Goal: Task Accomplishment & Management: Manage account settings

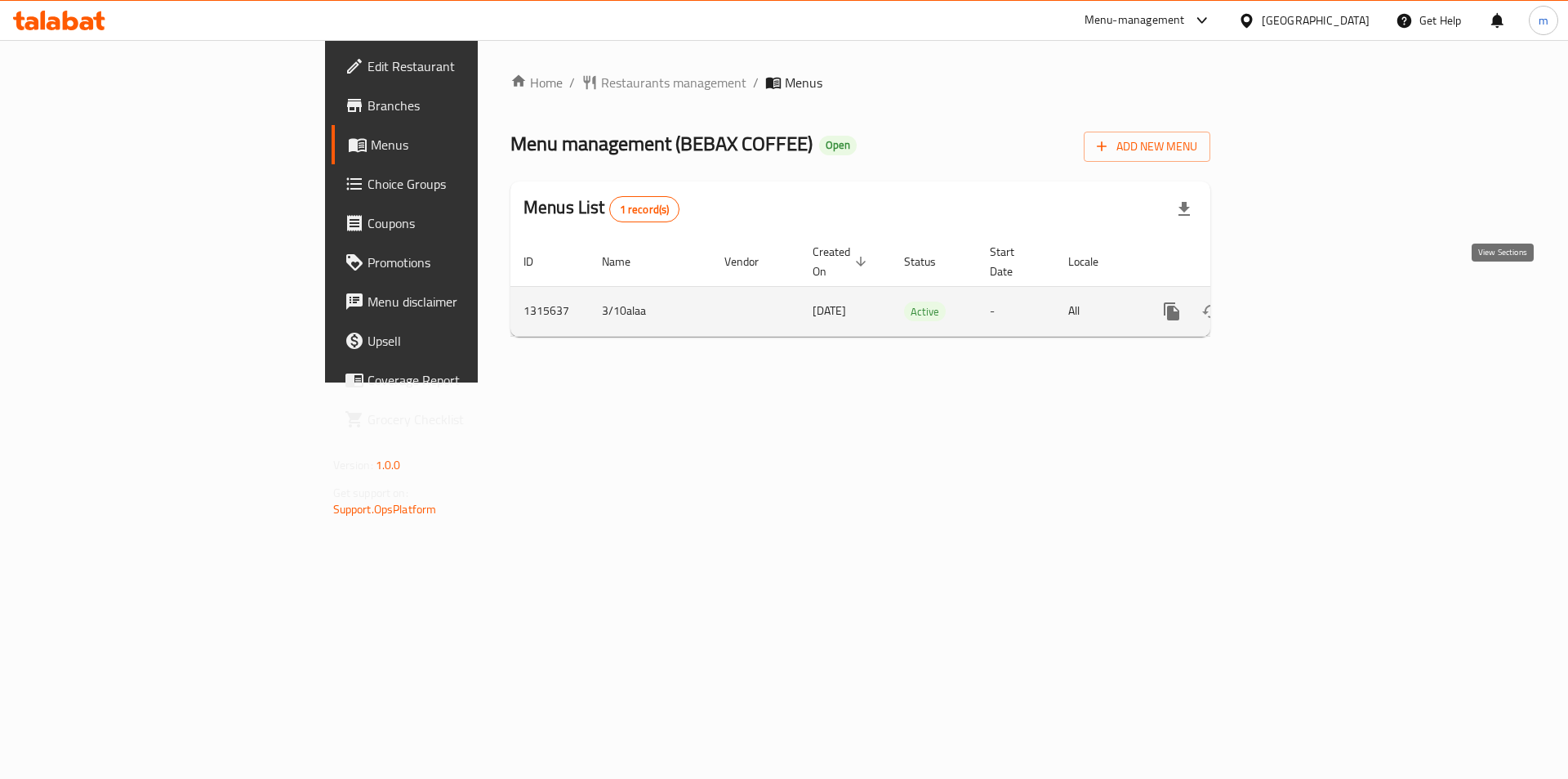
click at [1297, 304] on icon "enhanced table" at bounding box center [1289, 311] width 15 height 15
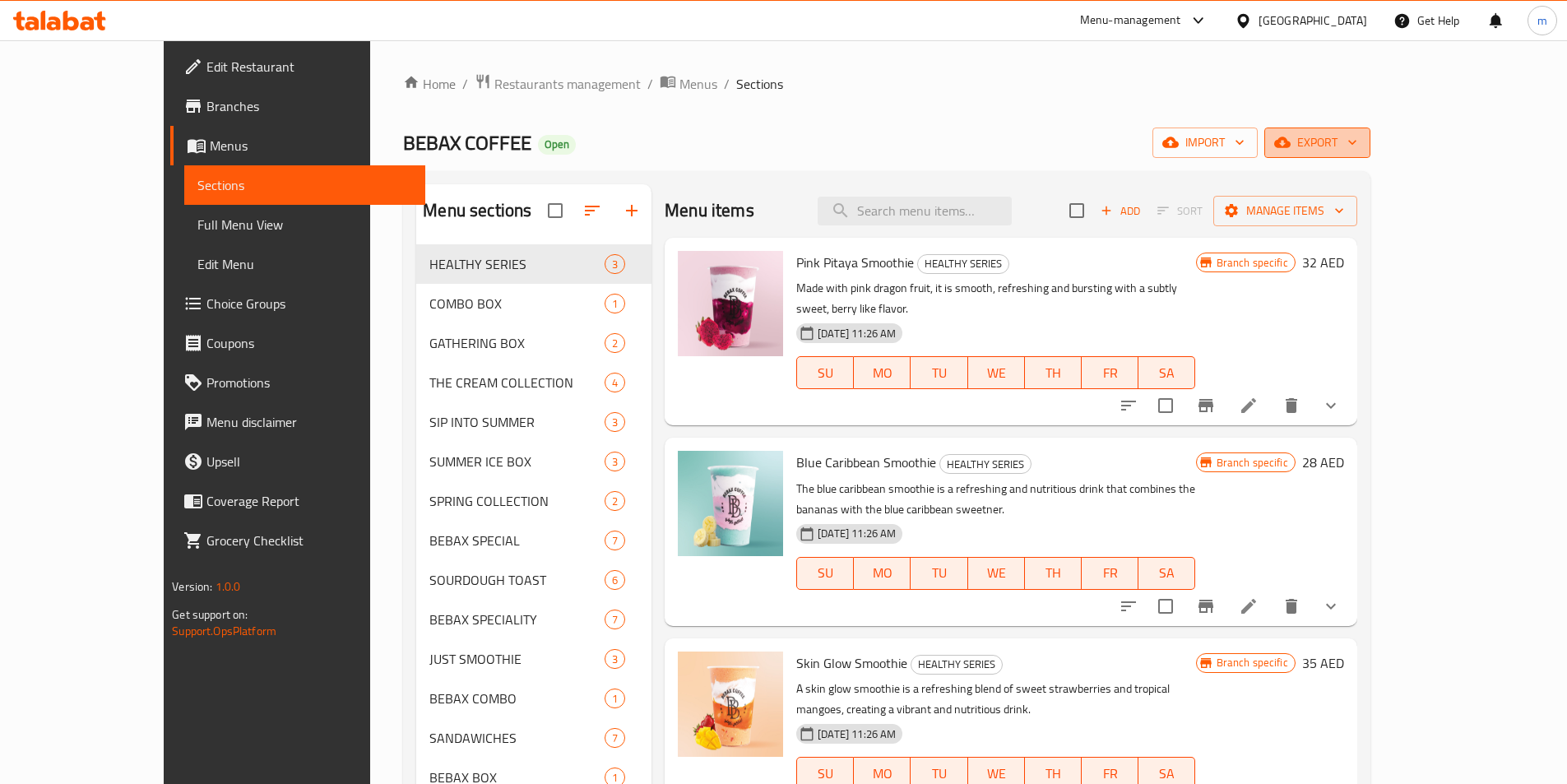
click at [1357, 147] on span "export" at bounding box center [1318, 143] width 80 height 21
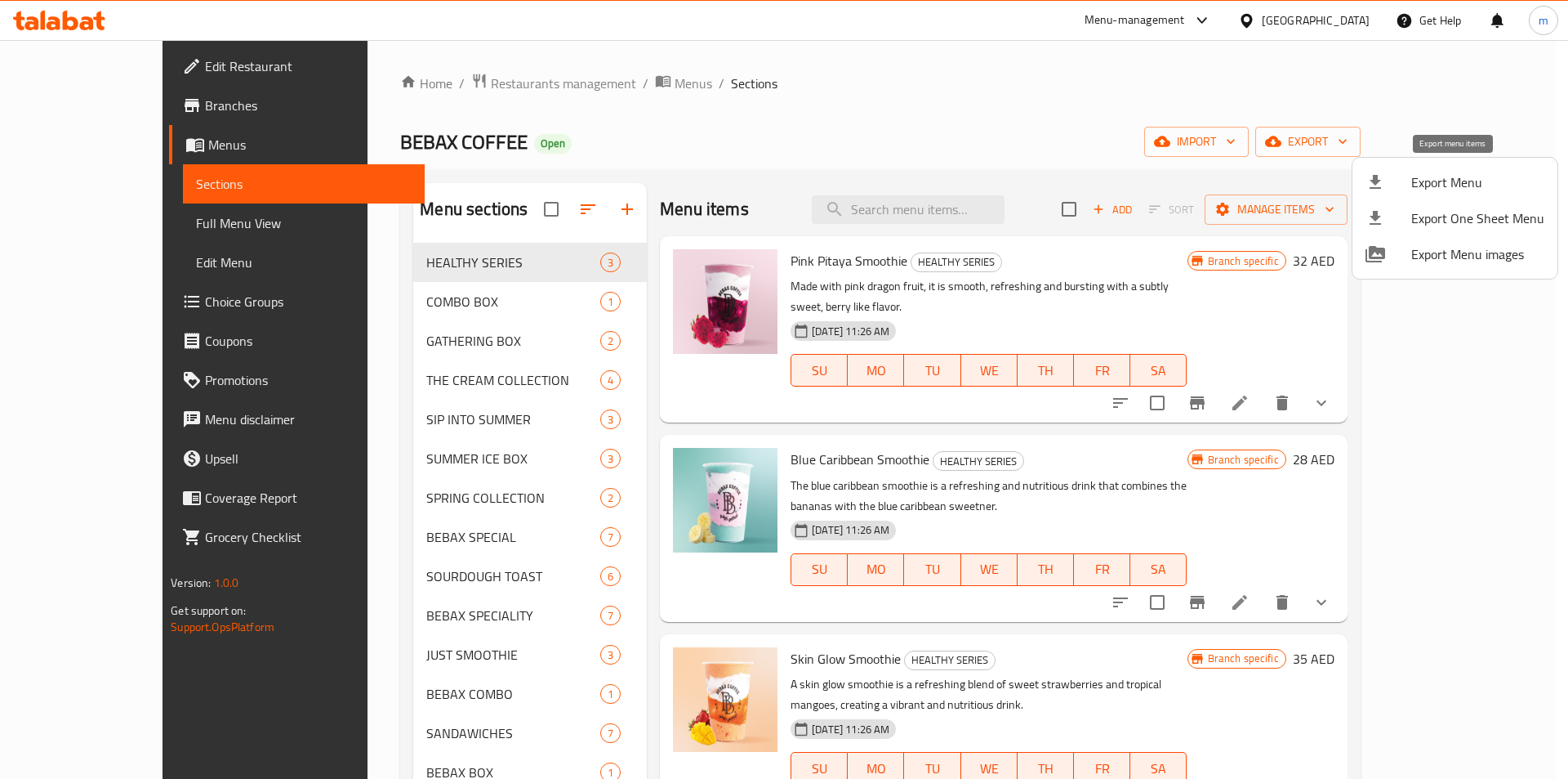
click at [1438, 181] on span "Export Menu" at bounding box center [1478, 183] width 133 height 20
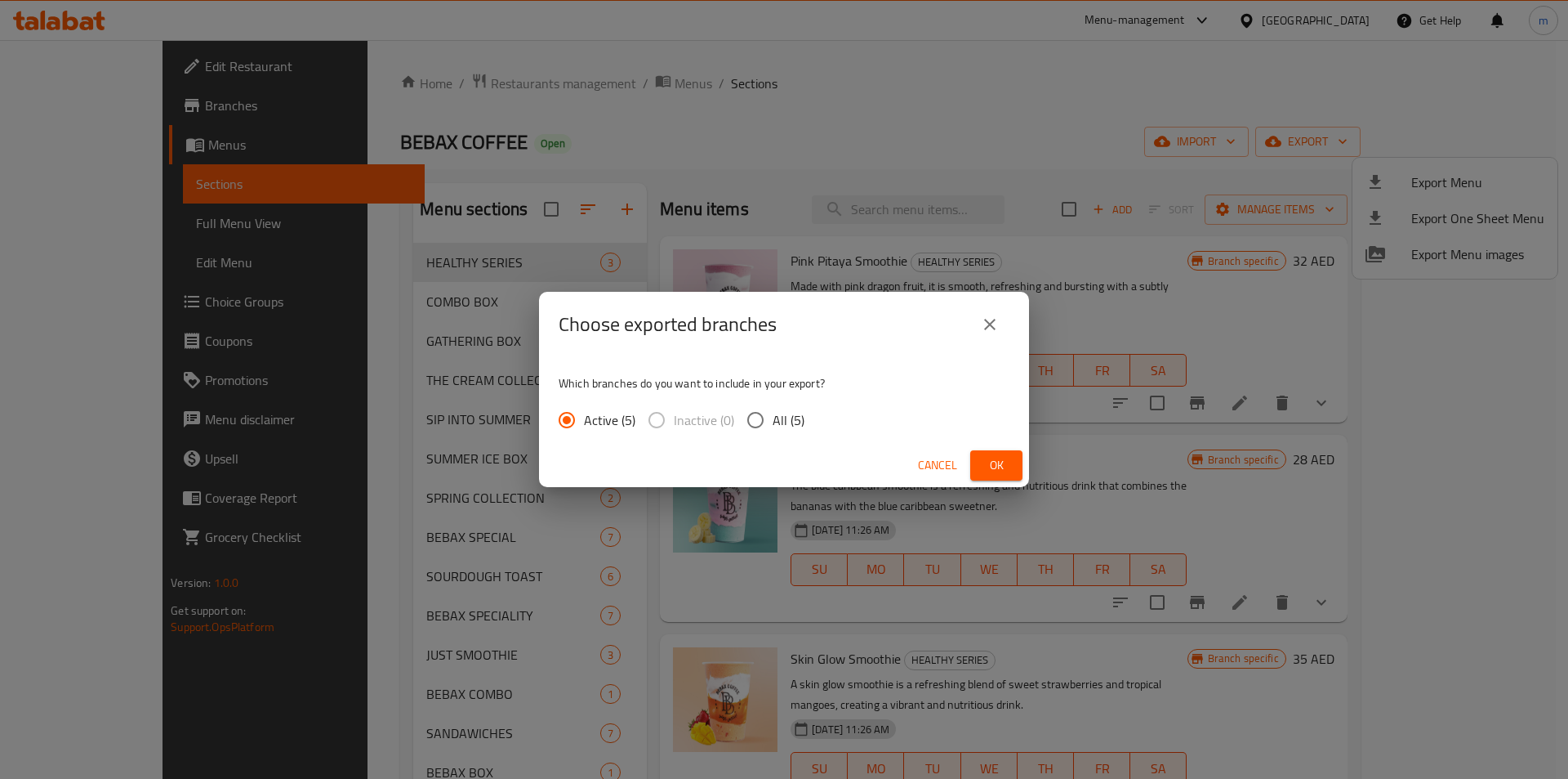
click at [756, 428] on input "All (5)" at bounding box center [755, 420] width 34 height 34
radio input "true"
click at [1006, 470] on span "Ok" at bounding box center [997, 465] width 27 height 21
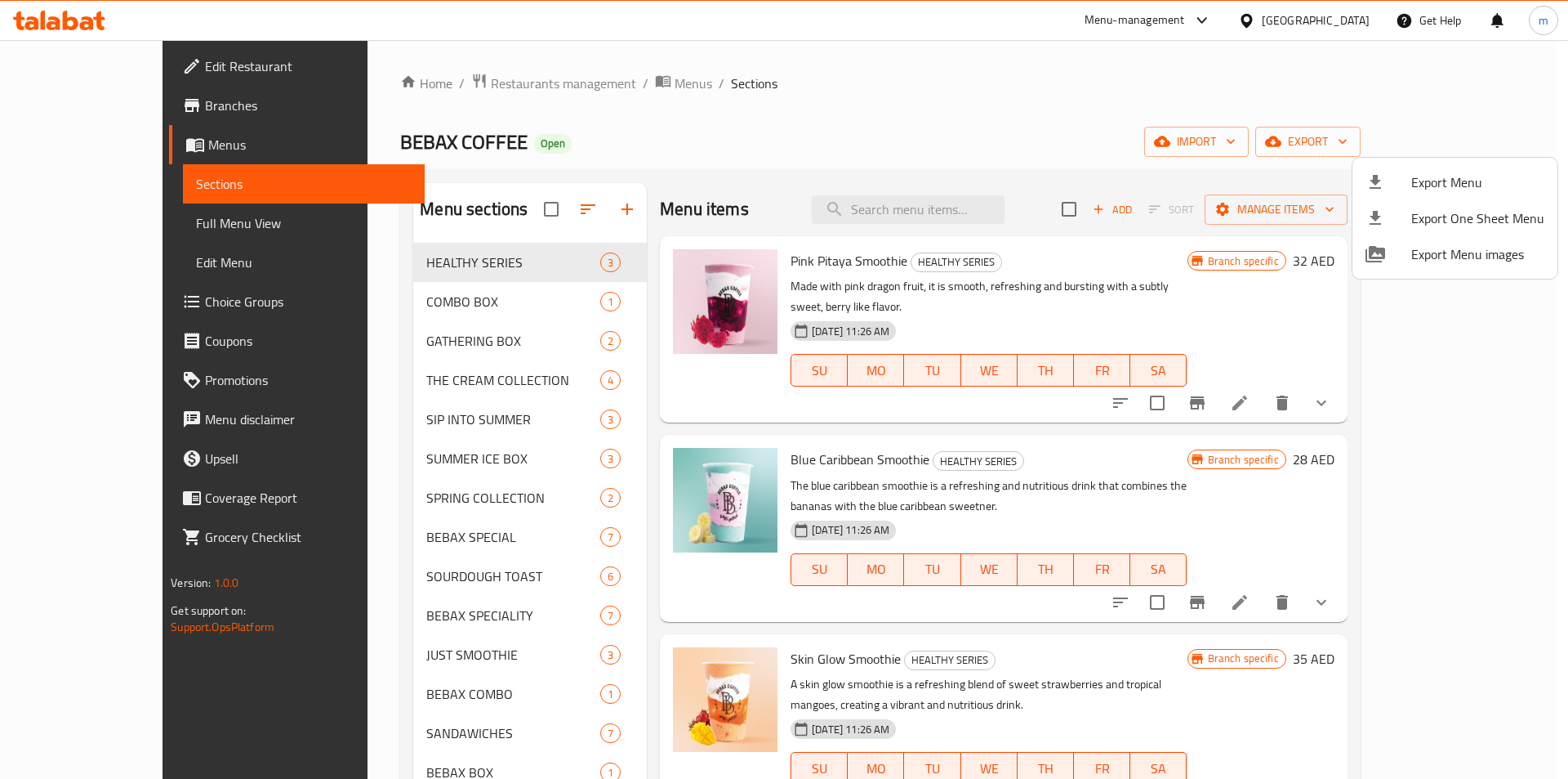
click at [98, 217] on div at bounding box center [784, 389] width 1568 height 779
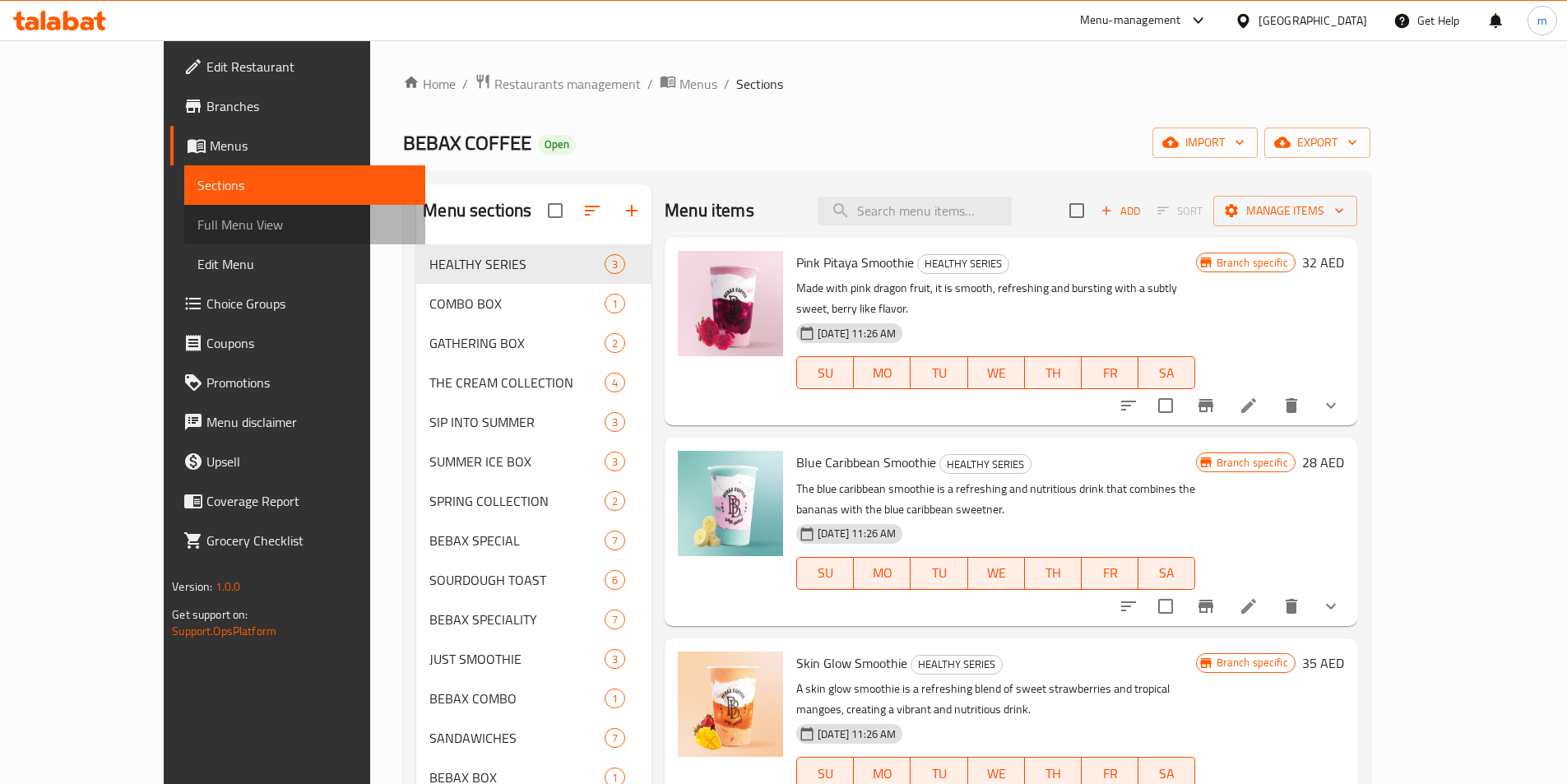
click at [197, 219] on span "Full Menu View" at bounding box center [304, 225] width 215 height 20
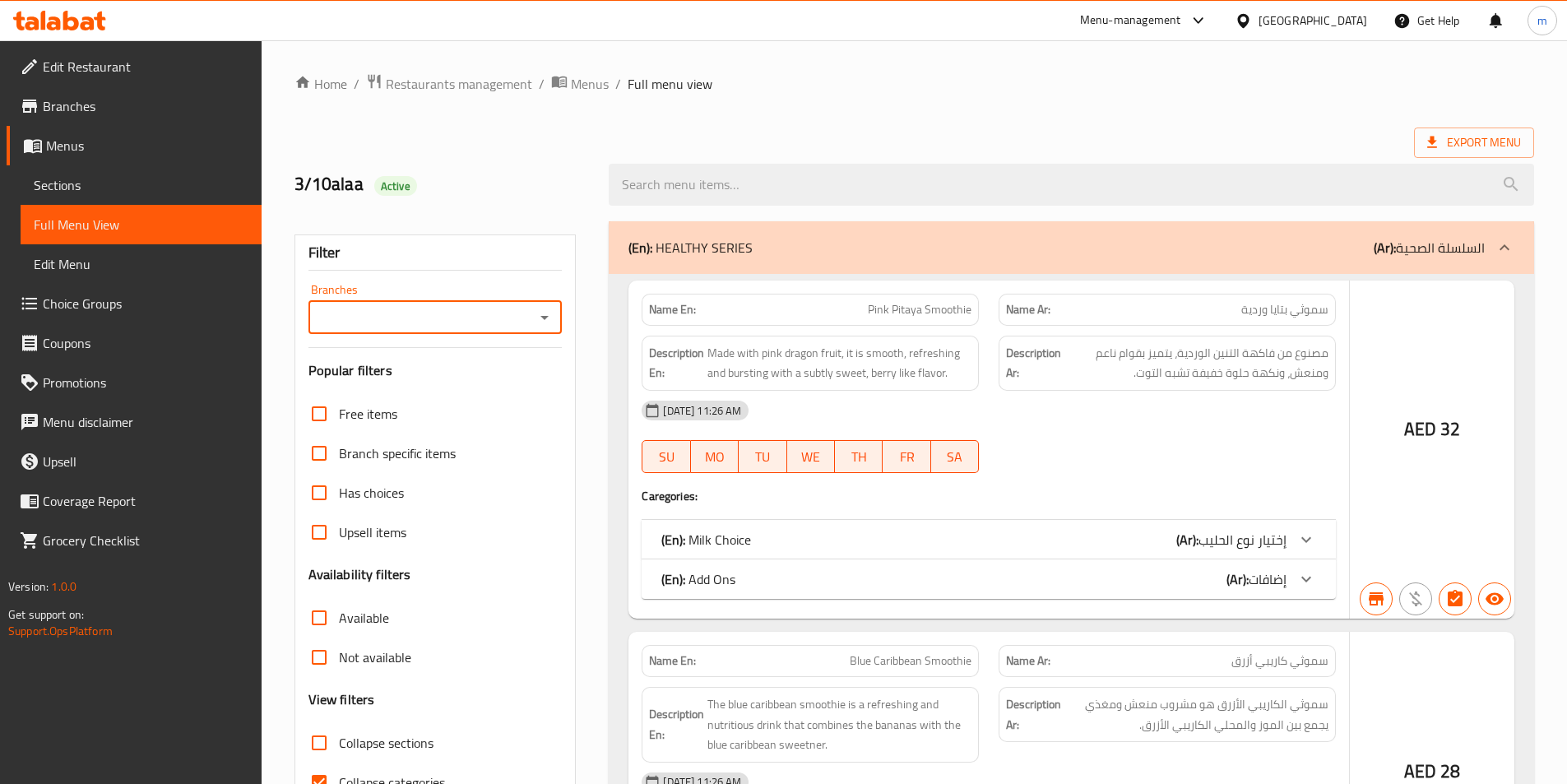
click at [317, 522] on input "Upsell items" at bounding box center [319, 532] width 39 height 39
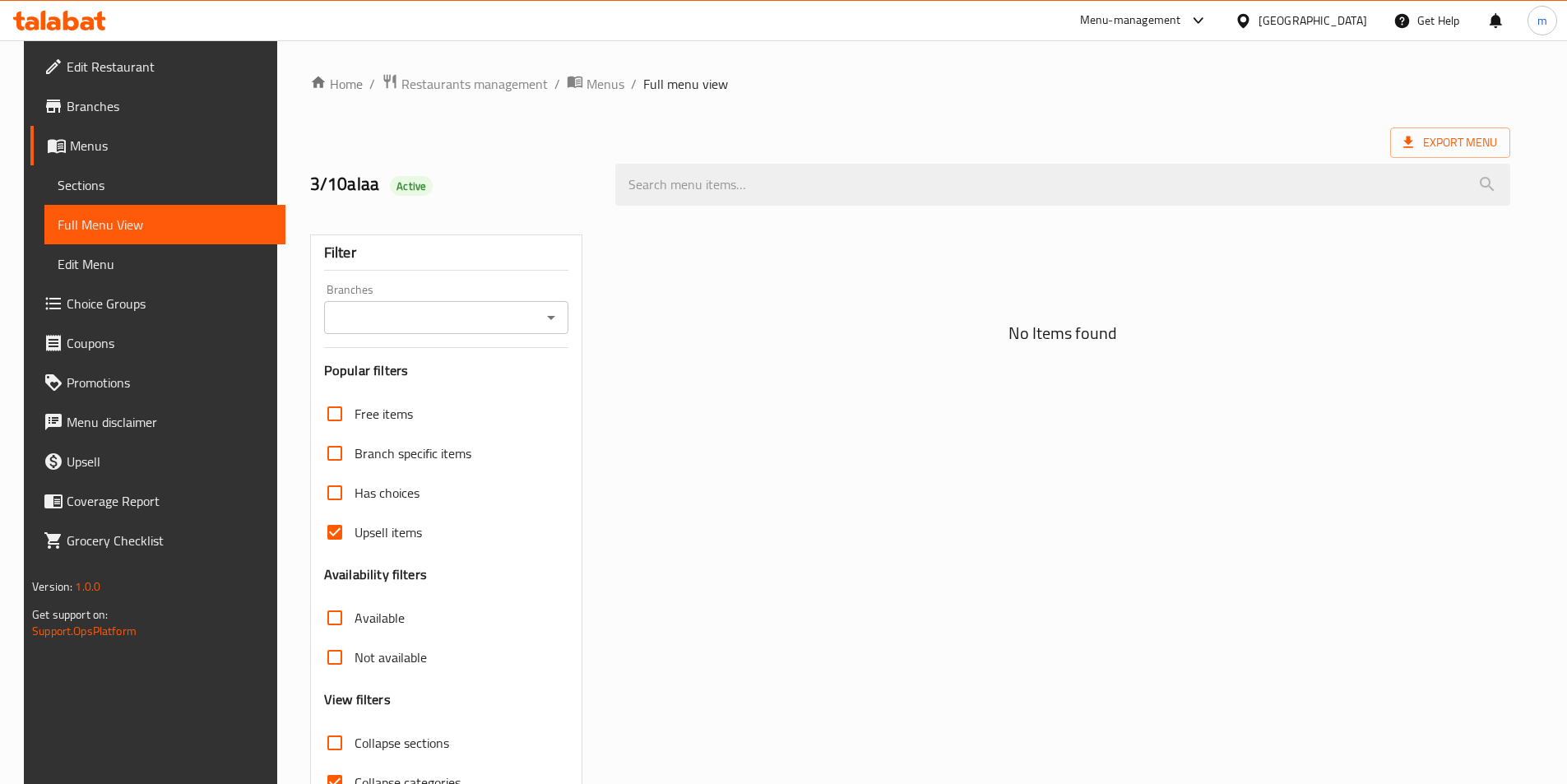
click at [320, 513] on input "Upsell items" at bounding box center [334, 532] width 39 height 39
checkbox input "false"
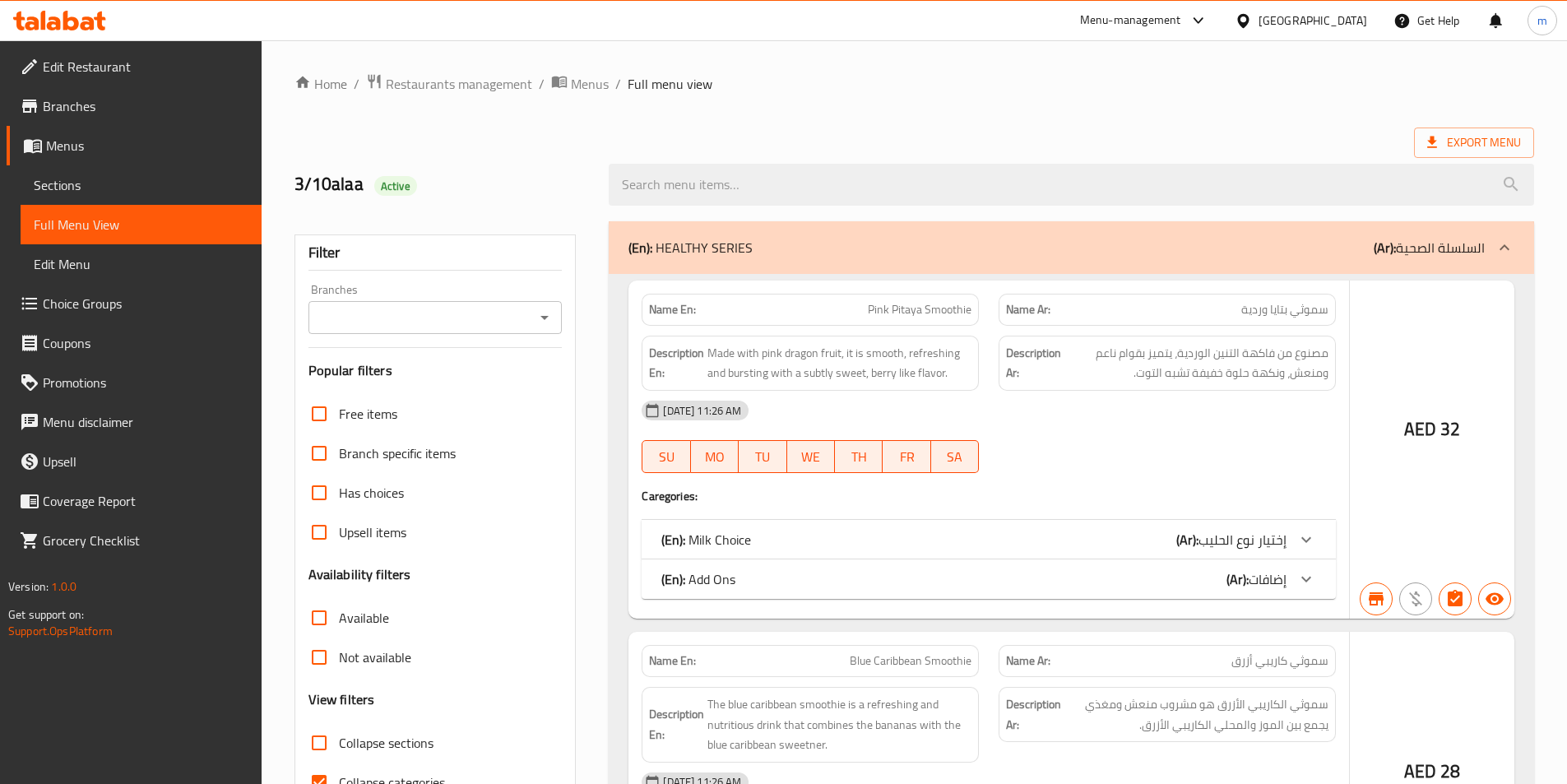
drag, startPoint x: 314, startPoint y: 697, endPoint x: 545, endPoint y: 412, distance: 366.9
click at [314, 762] on input "Collapse categories" at bounding box center [319, 781] width 39 height 39
checkbox input "false"
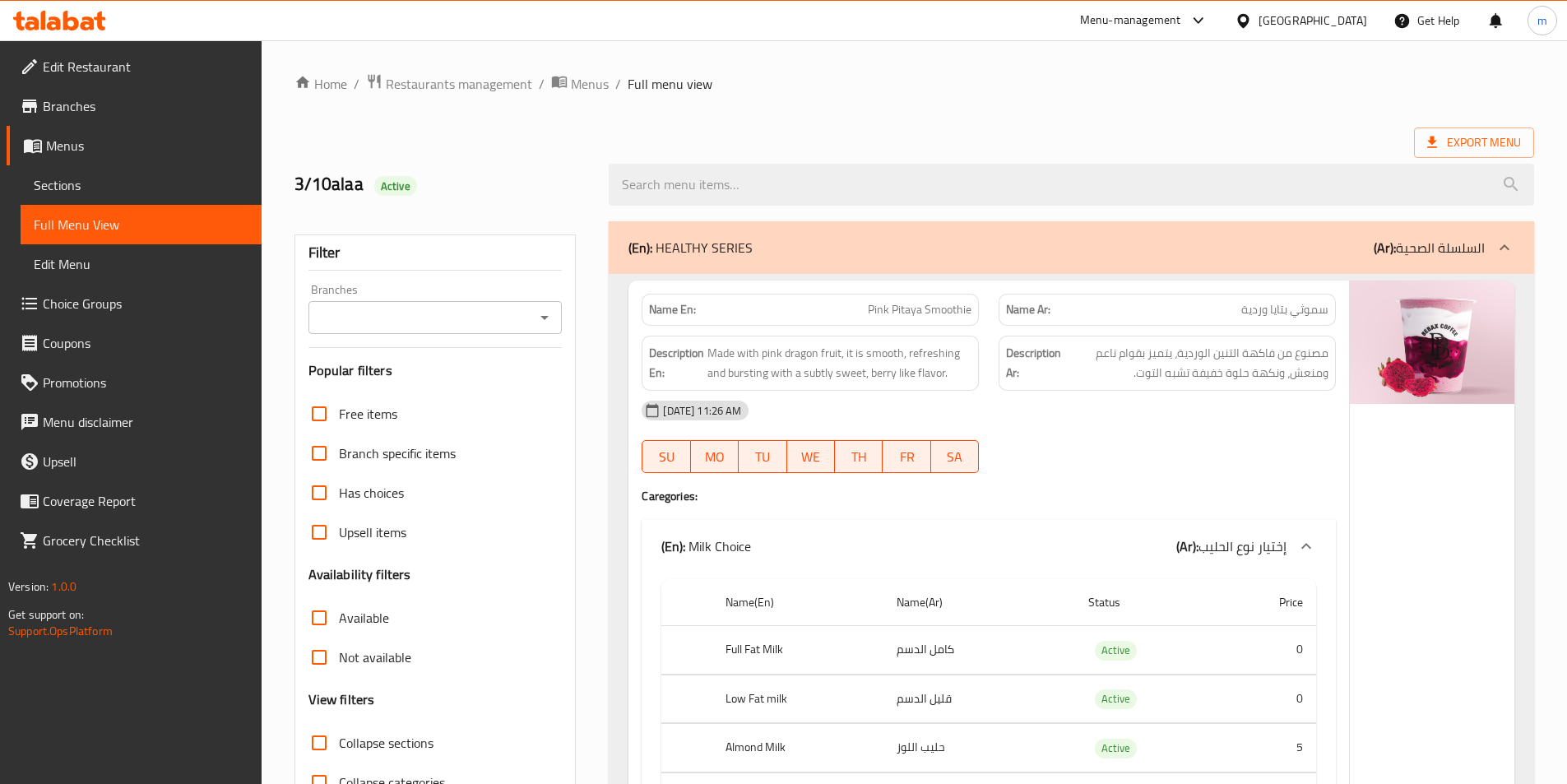
scroll to position [83, 0]
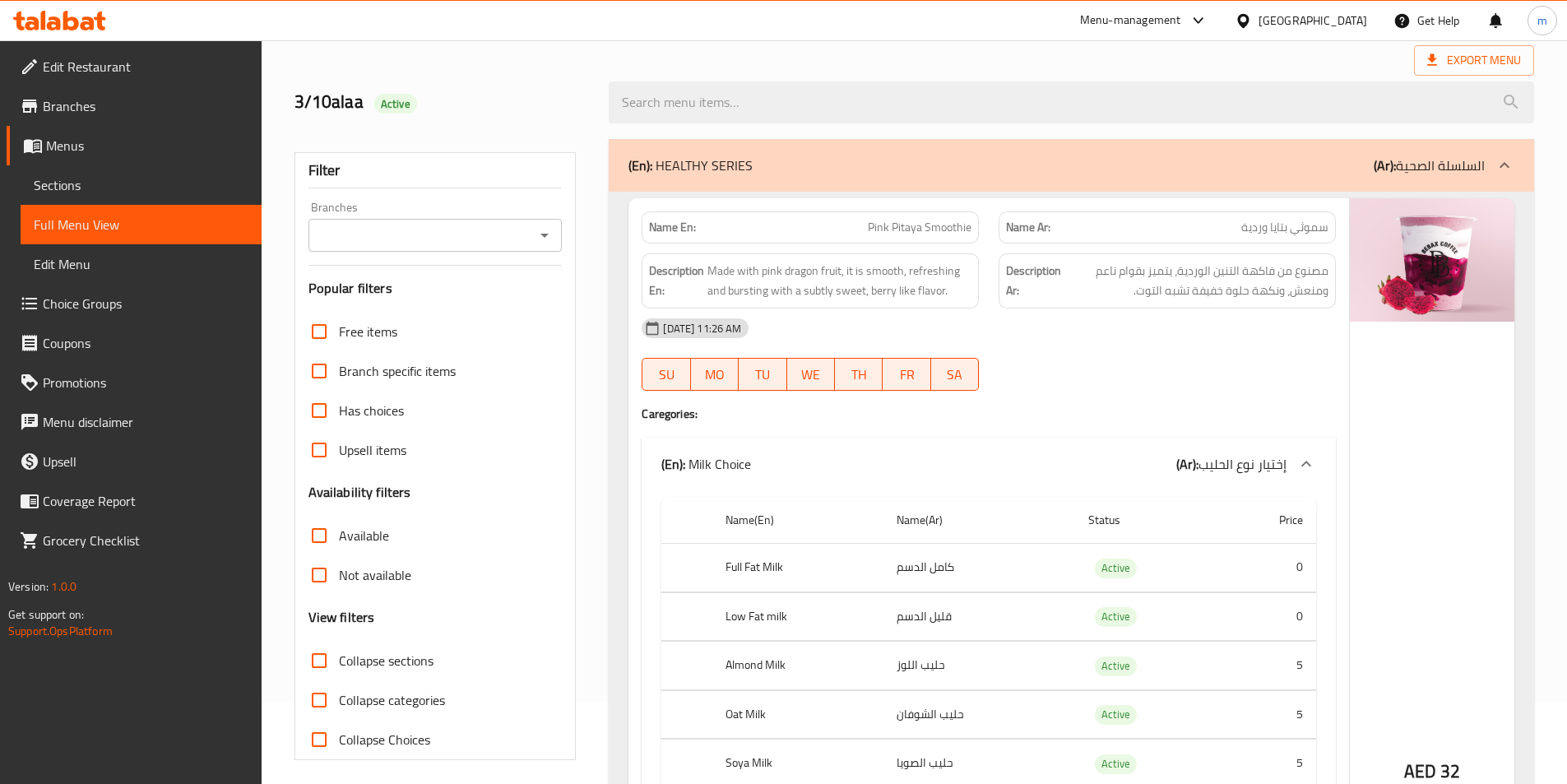
click at [509, 231] on input "Branches" at bounding box center [422, 235] width 217 height 23
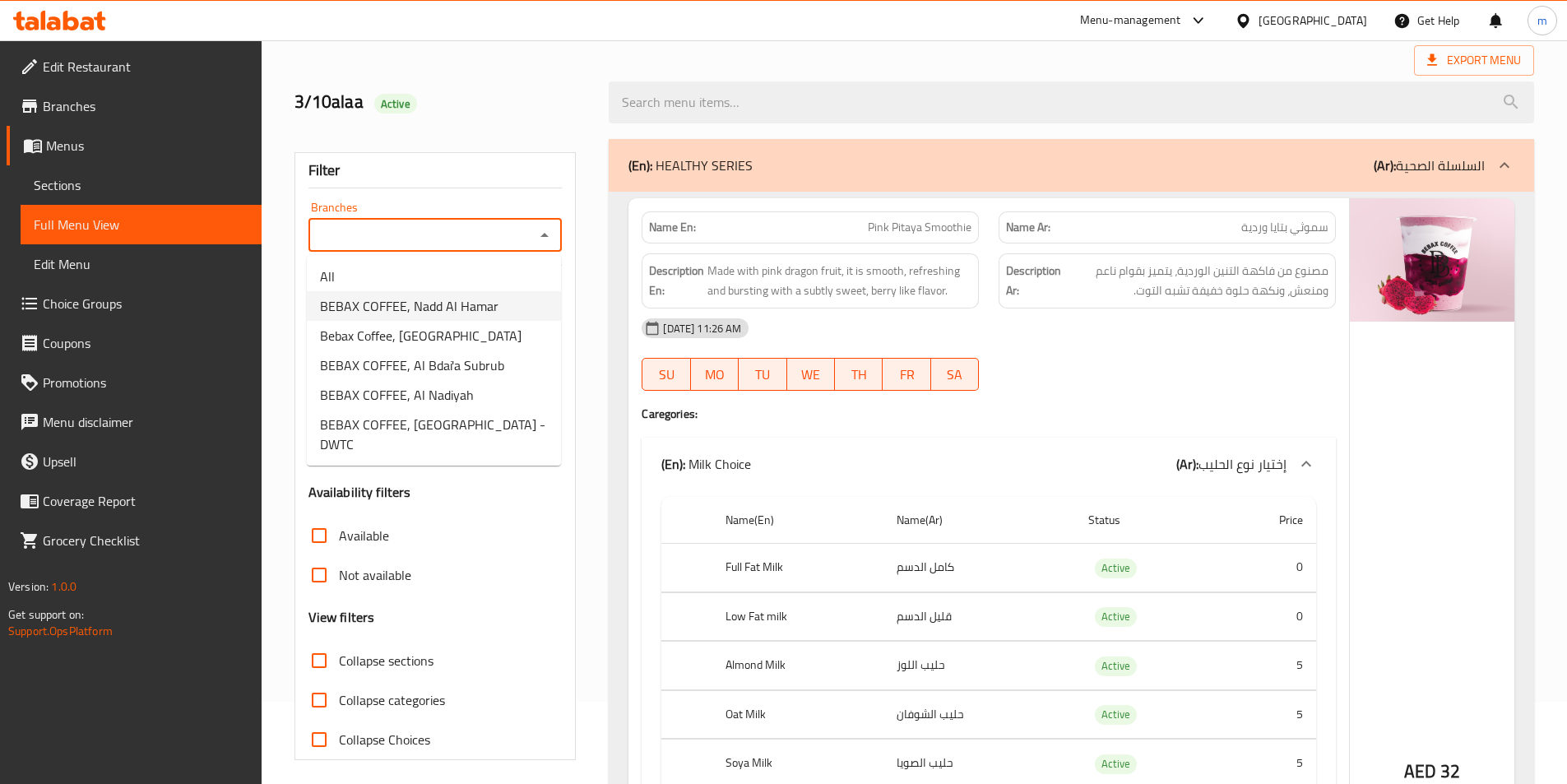
click at [490, 303] on span "BEBAX COFFEE, Nadd Al Hamar" at bounding box center [409, 306] width 179 height 20
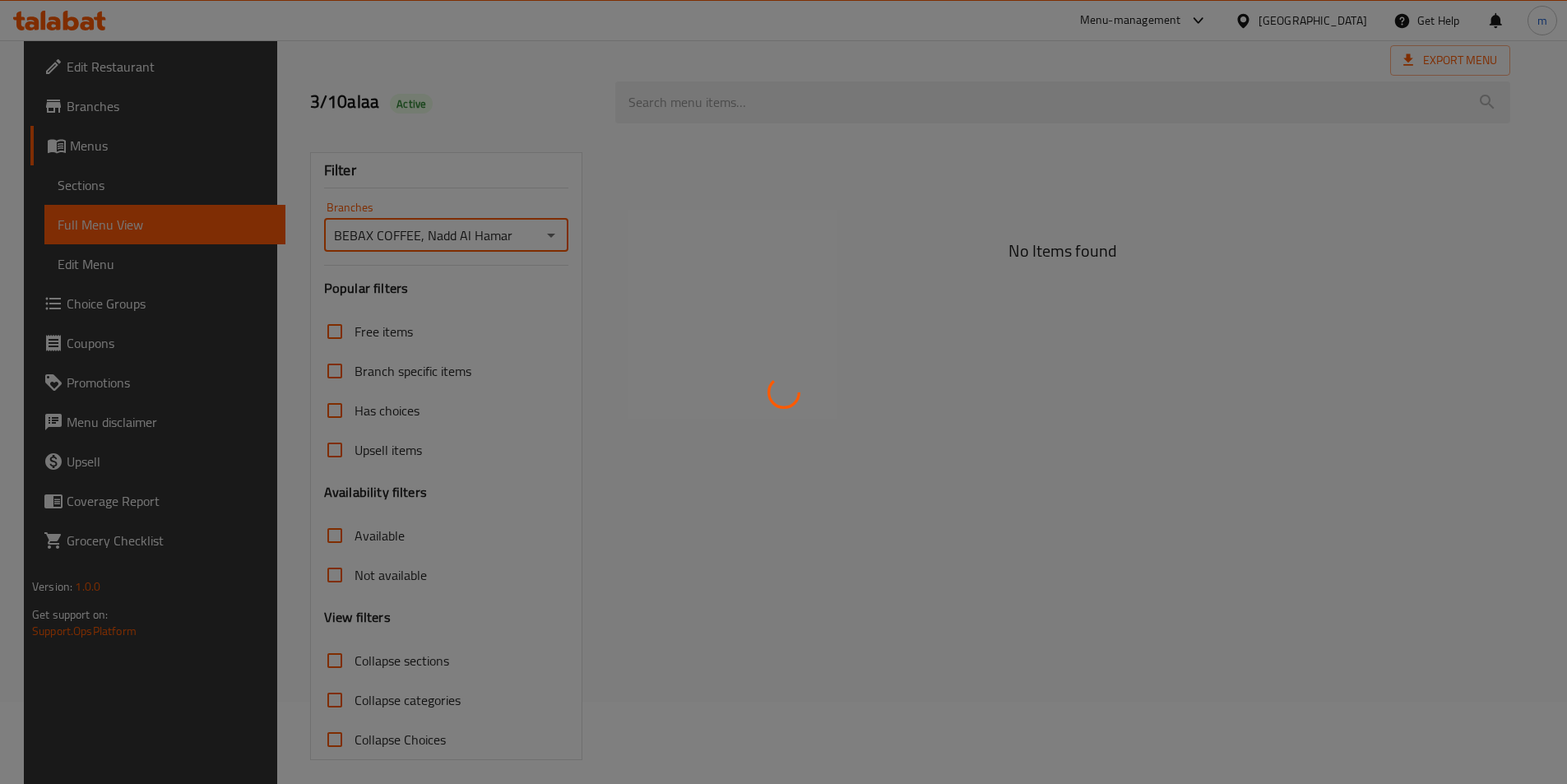
type input "BEBAX COFFEE, Nadd Al Hamar"
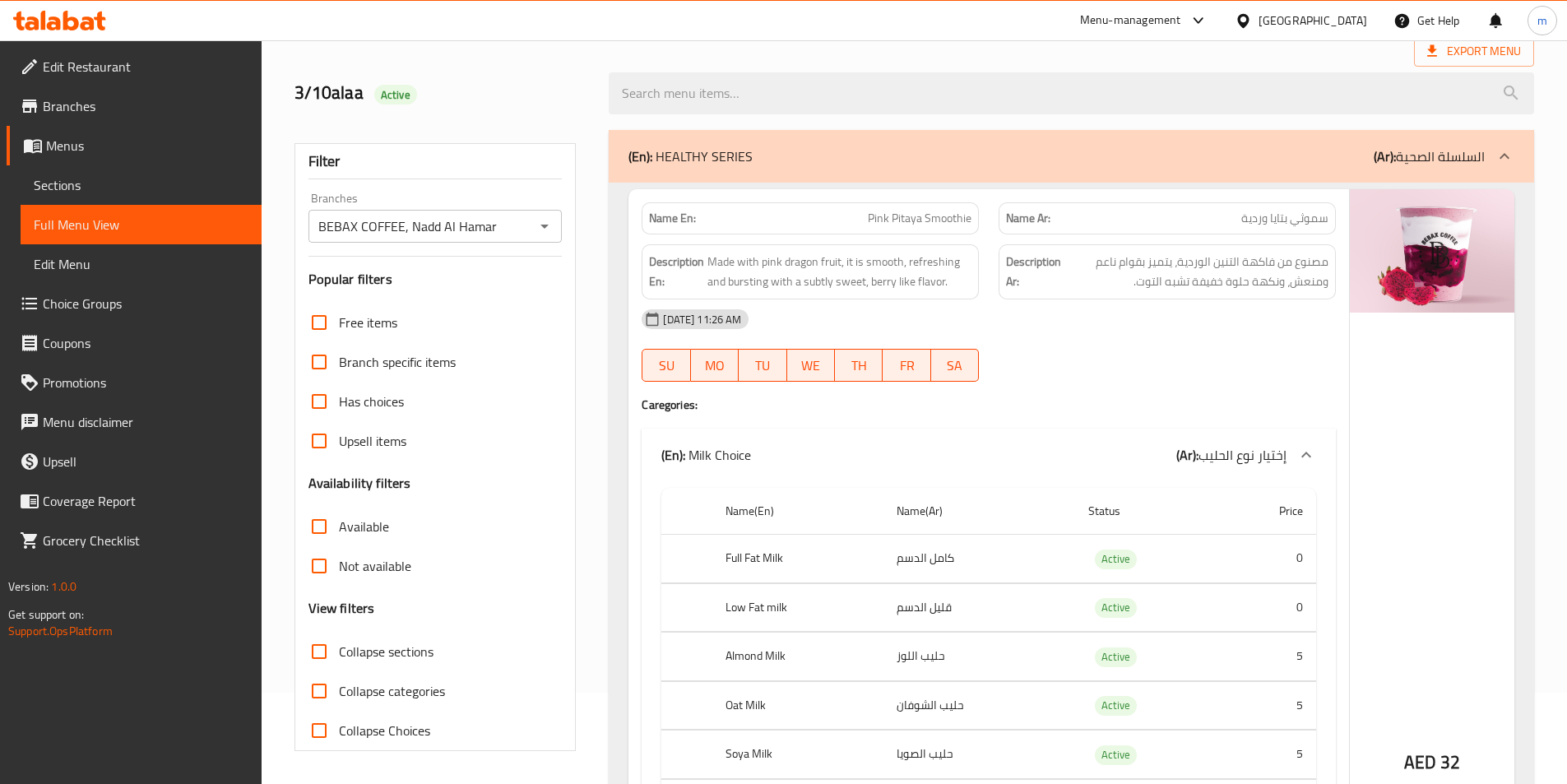
scroll to position [174, 0]
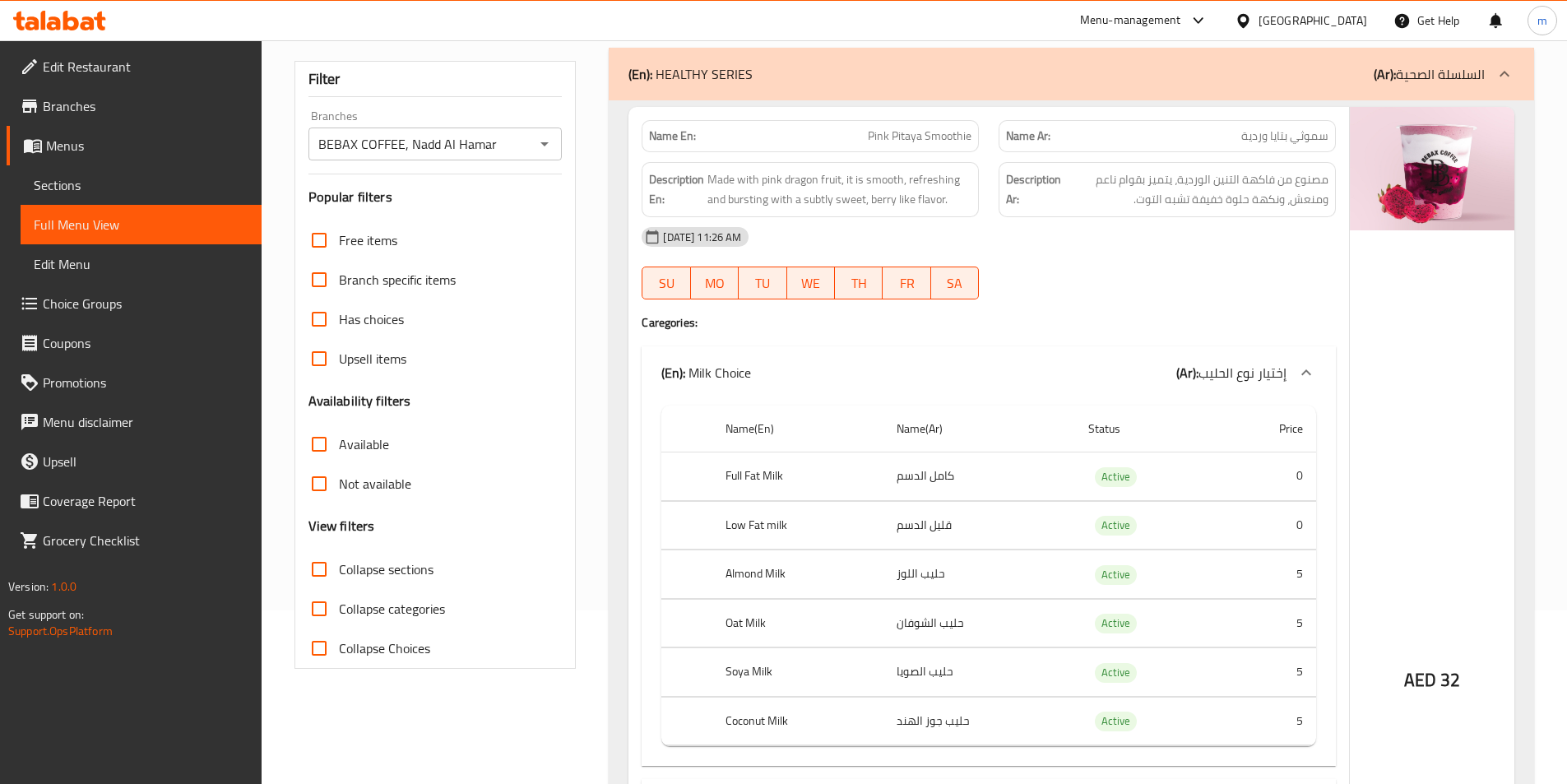
click at [322, 446] on input "Available" at bounding box center [319, 443] width 39 height 39
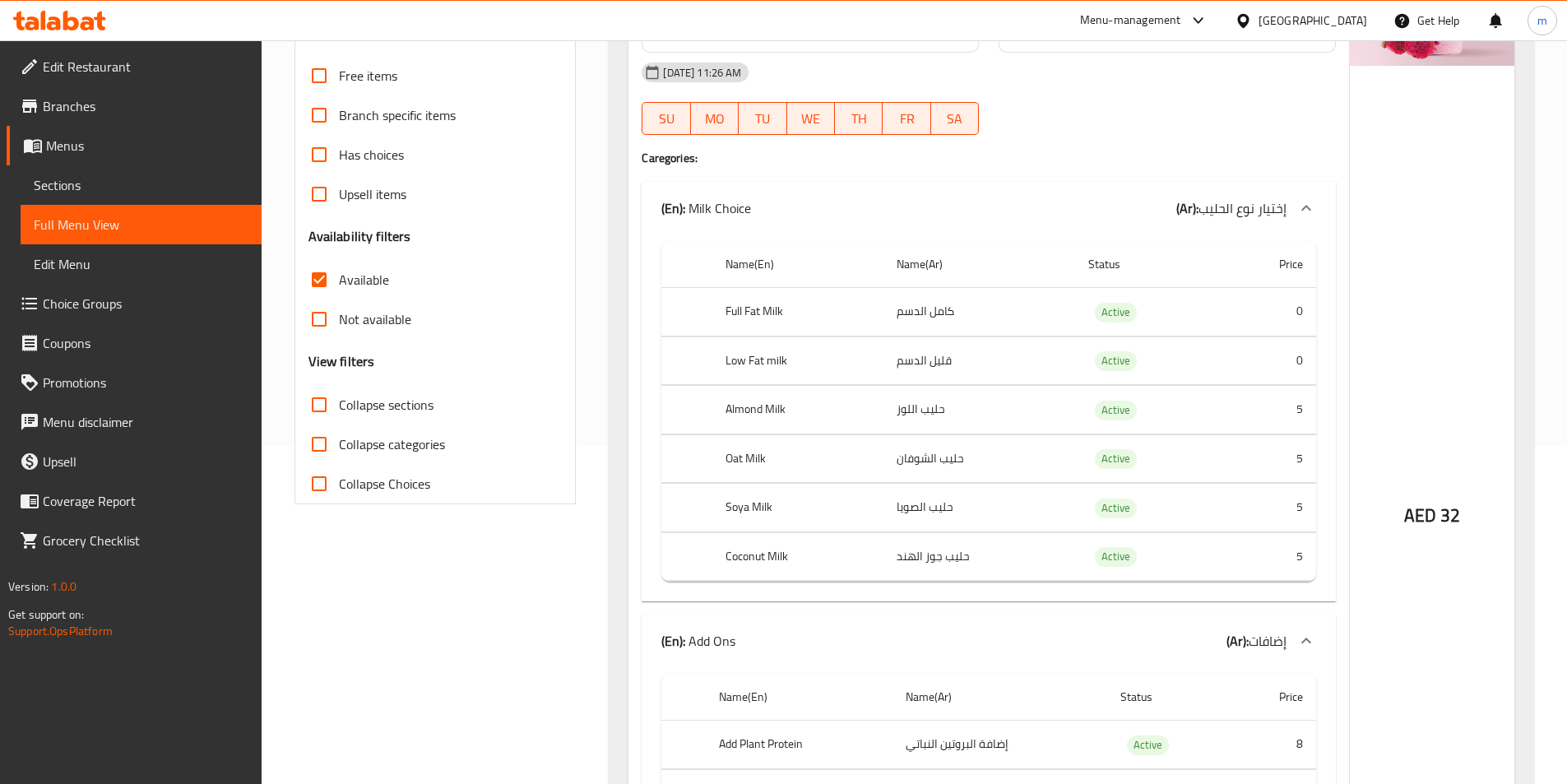
scroll to position [0, 0]
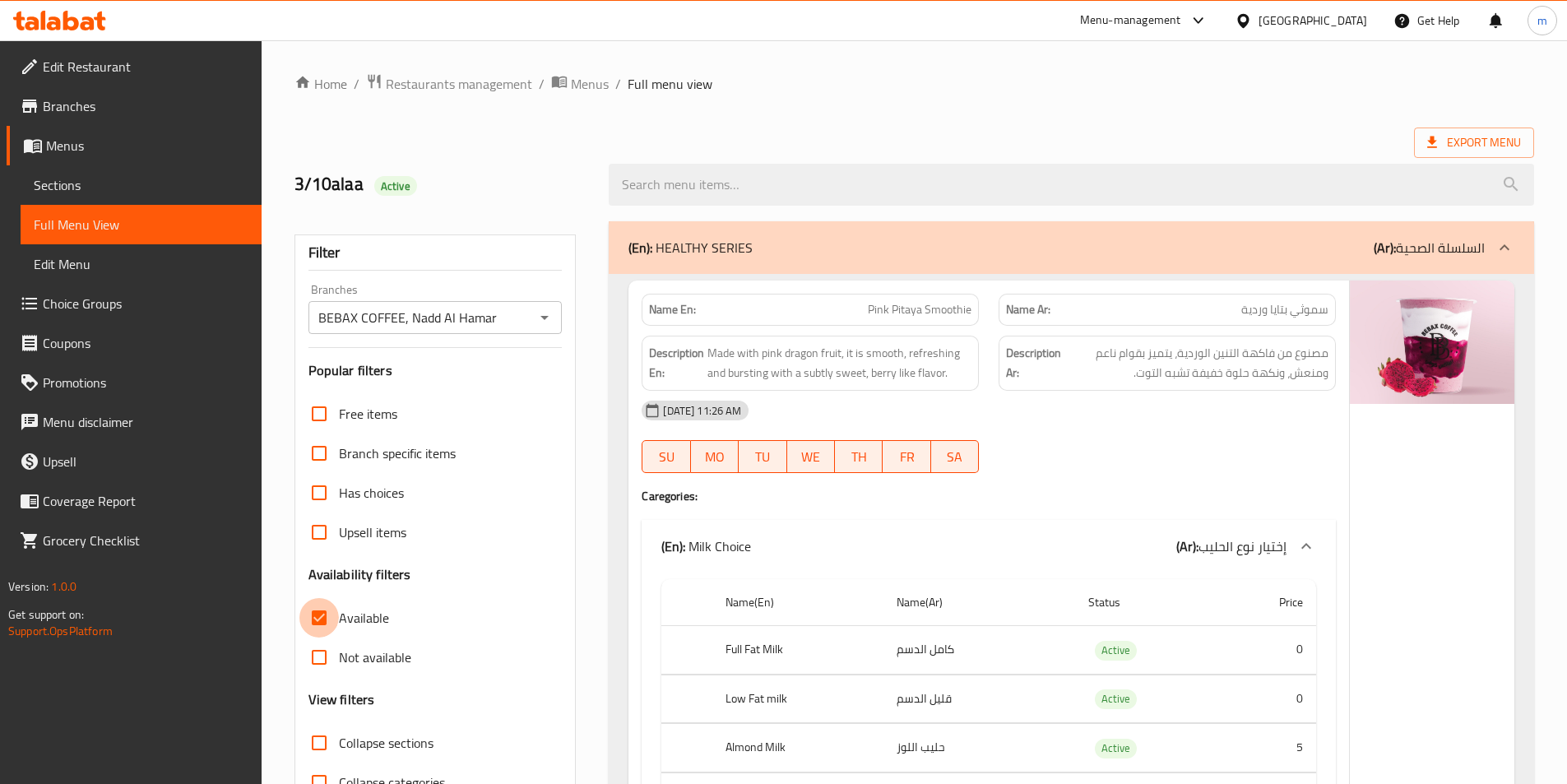
click at [318, 610] on input "Available" at bounding box center [319, 617] width 39 height 39
checkbox input "false"
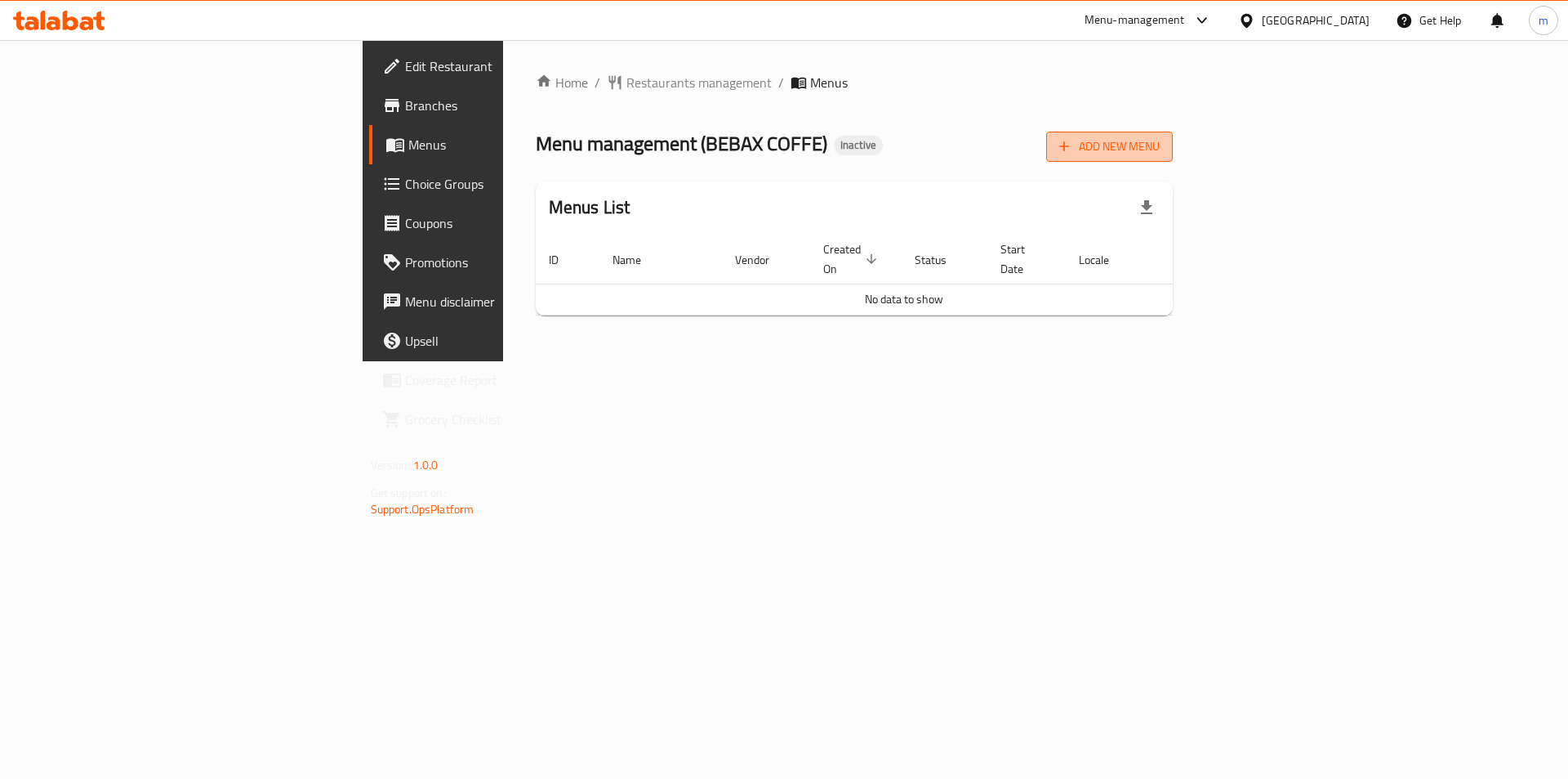
click at [1160, 154] on span "Add New Menu" at bounding box center [1109, 146] width 100 height 21
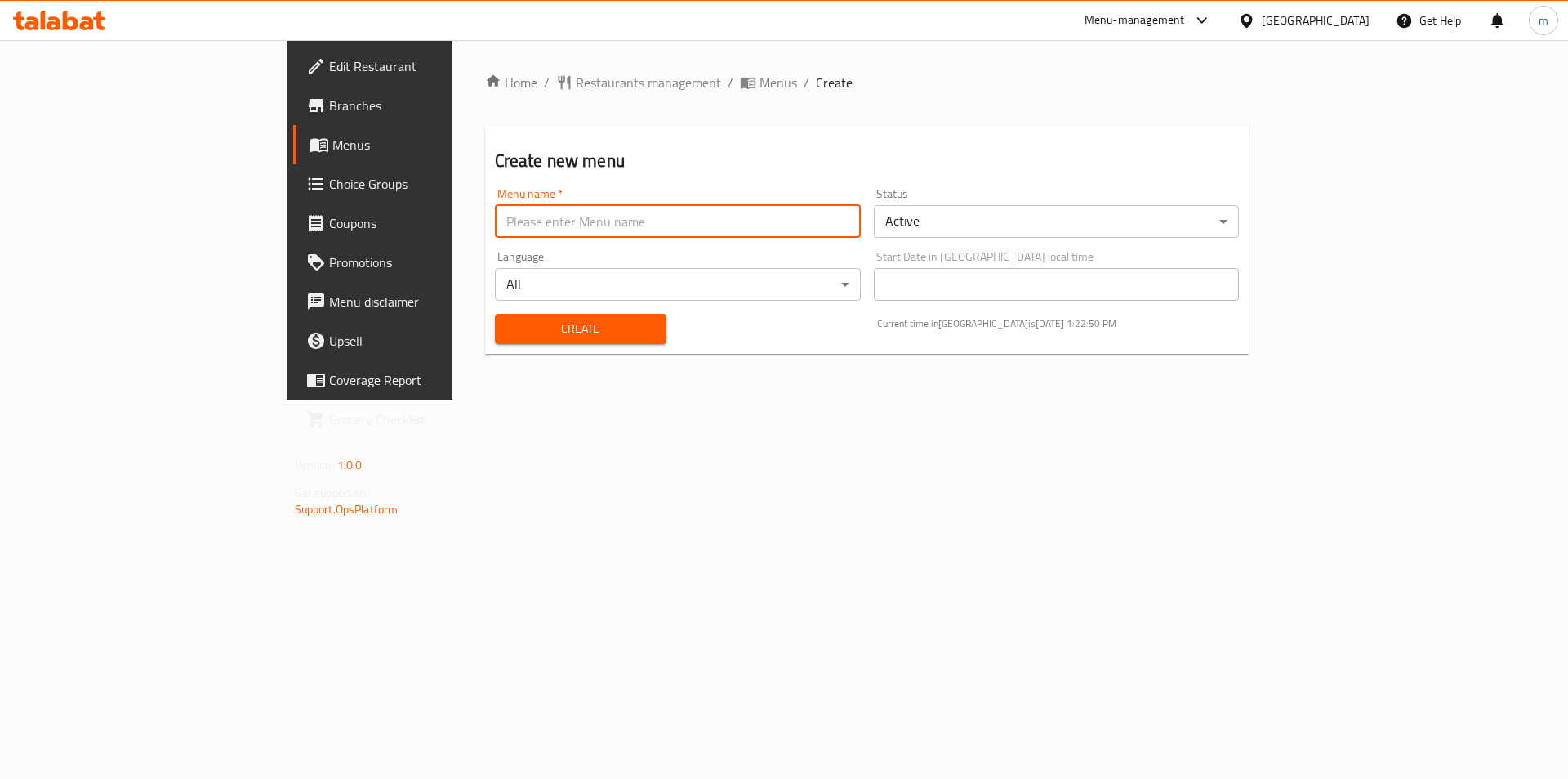
click at [755, 225] on input "text" at bounding box center [677, 221] width 366 height 32
type input "14/10"
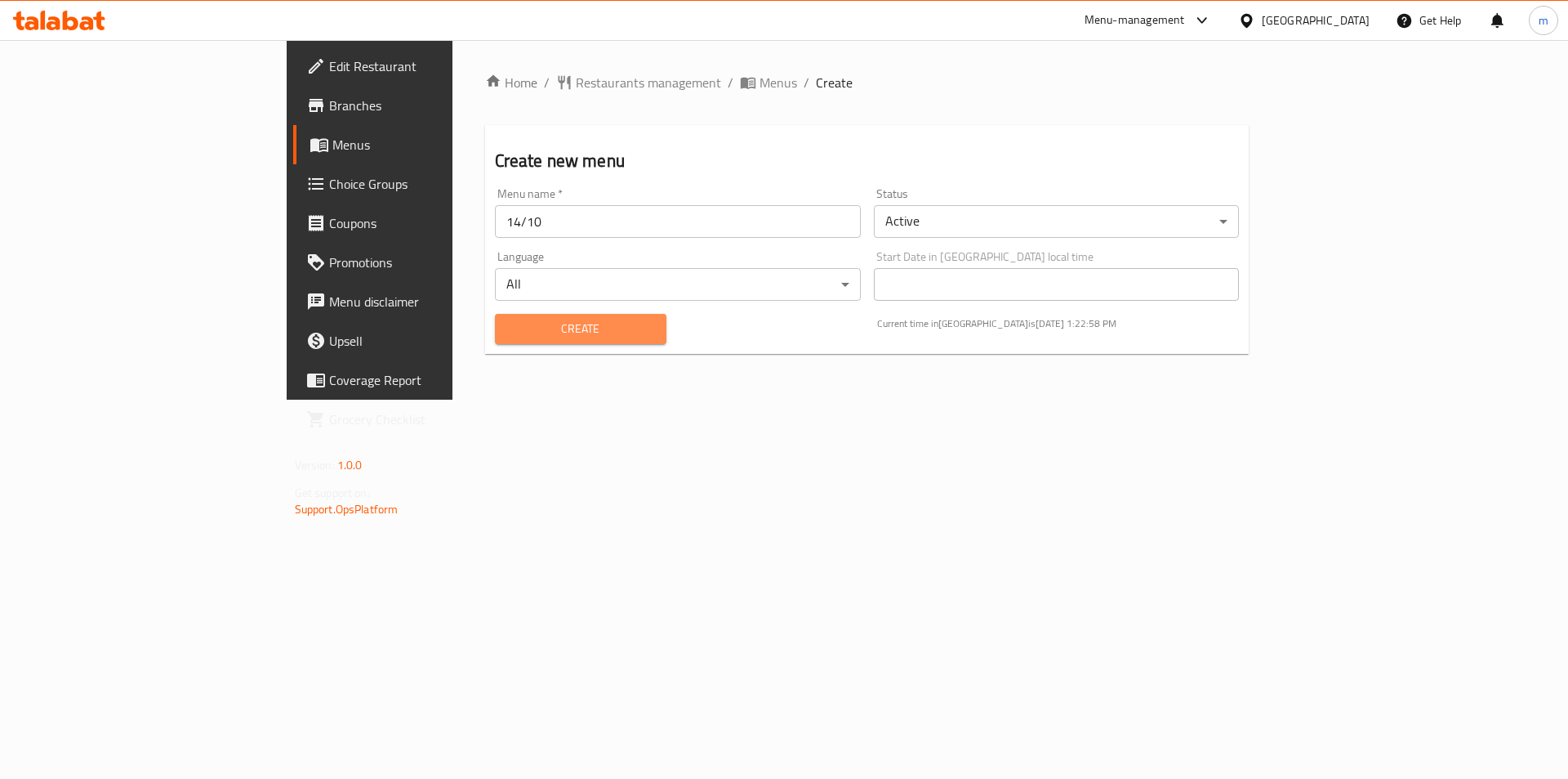
click at [550, 321] on span "Create" at bounding box center [580, 329] width 145 height 21
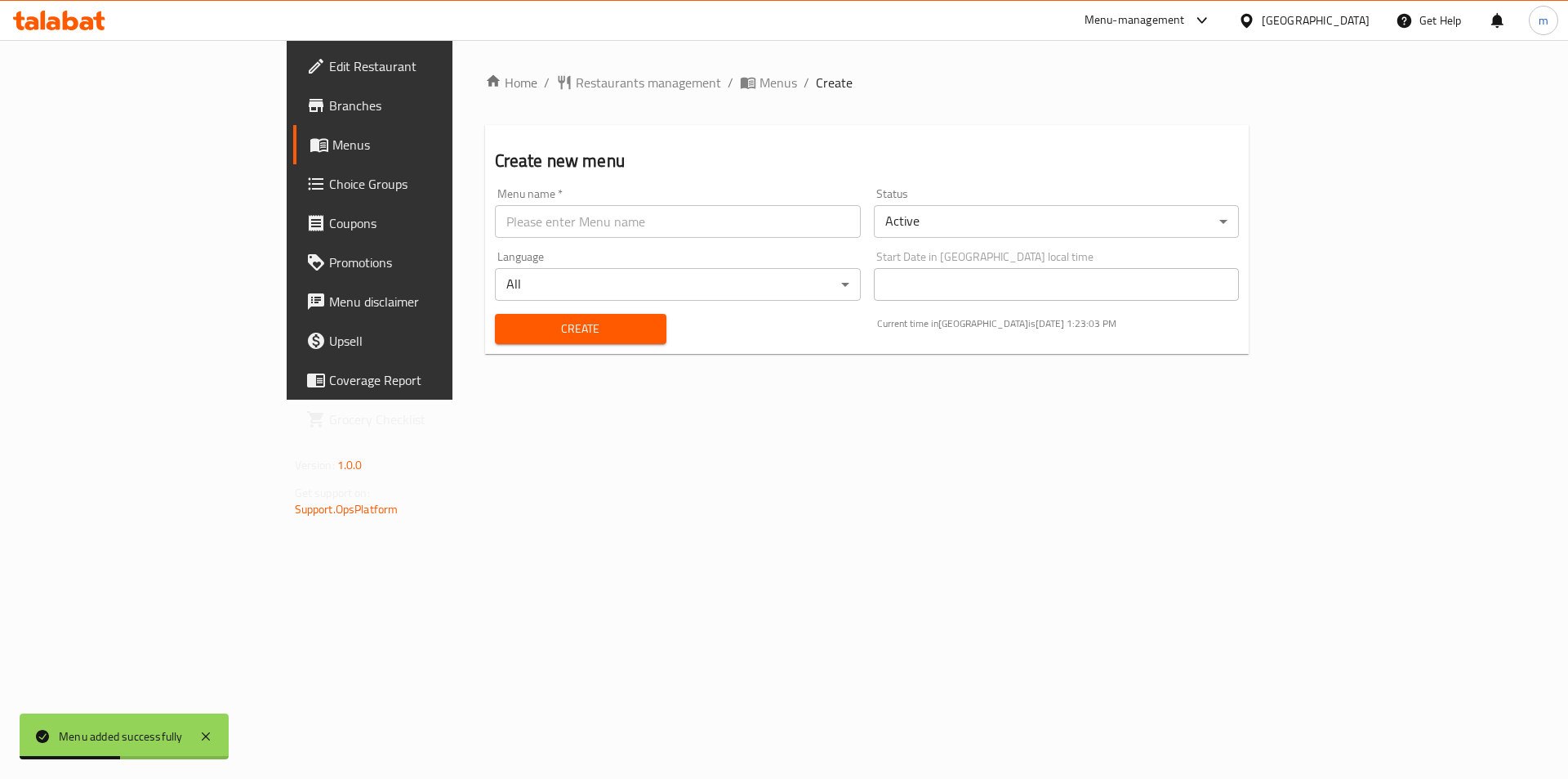
click at [309, 152] on span at bounding box center [321, 145] width 23 height 20
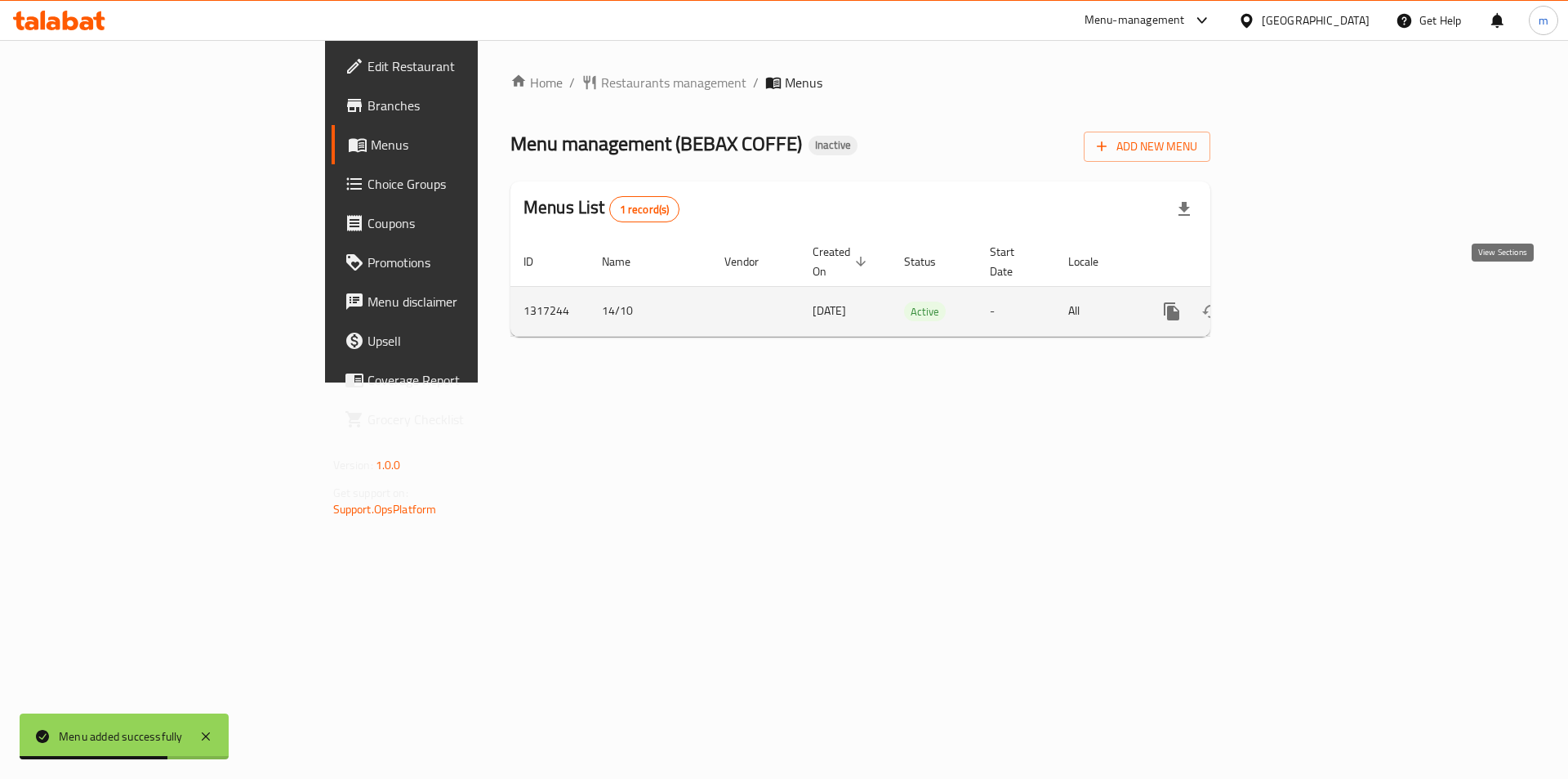
click at [1309, 304] on link "enhanced table" at bounding box center [1289, 311] width 39 height 39
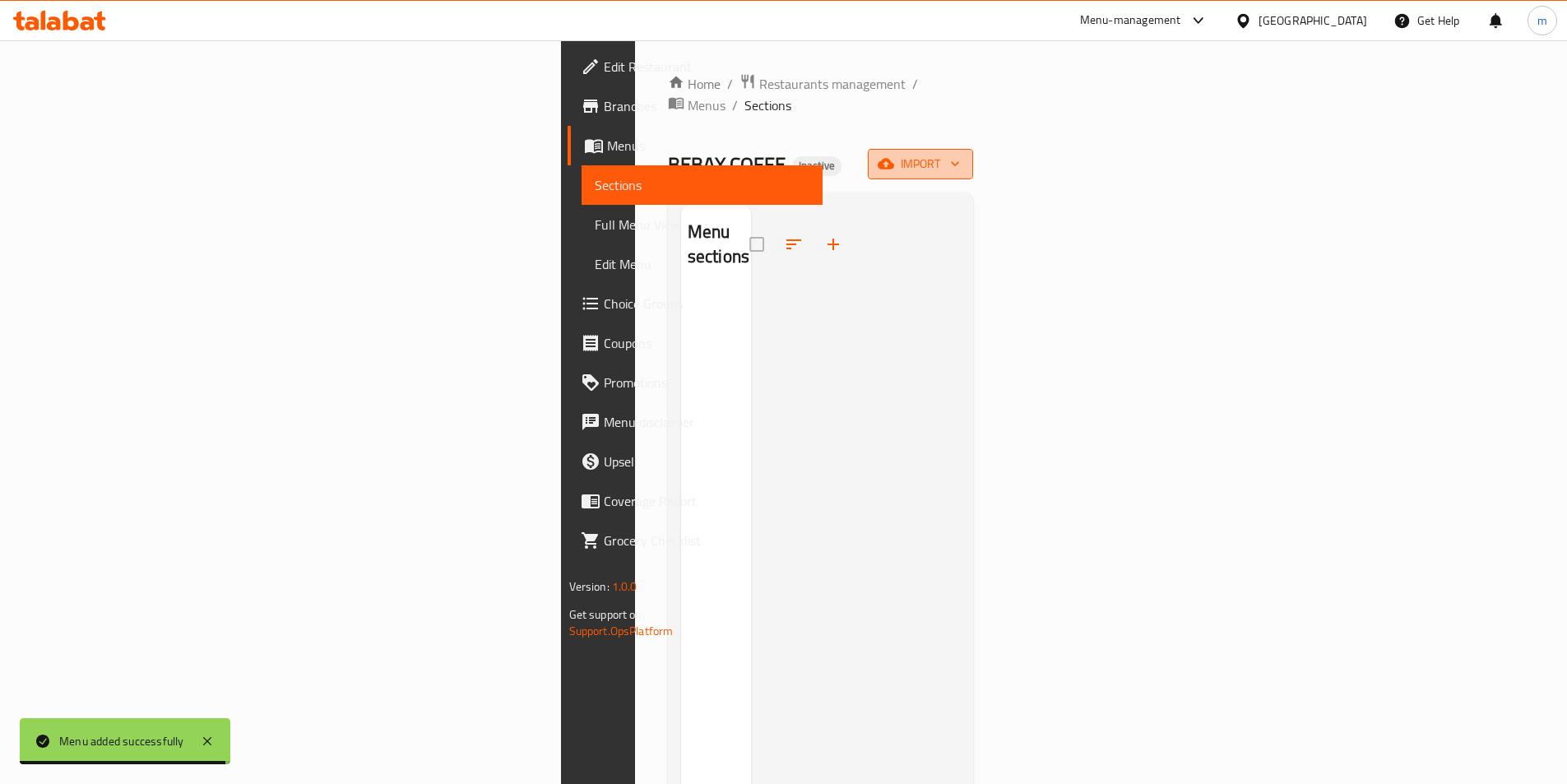
click at [961, 154] on span "import" at bounding box center [920, 164] width 79 height 21
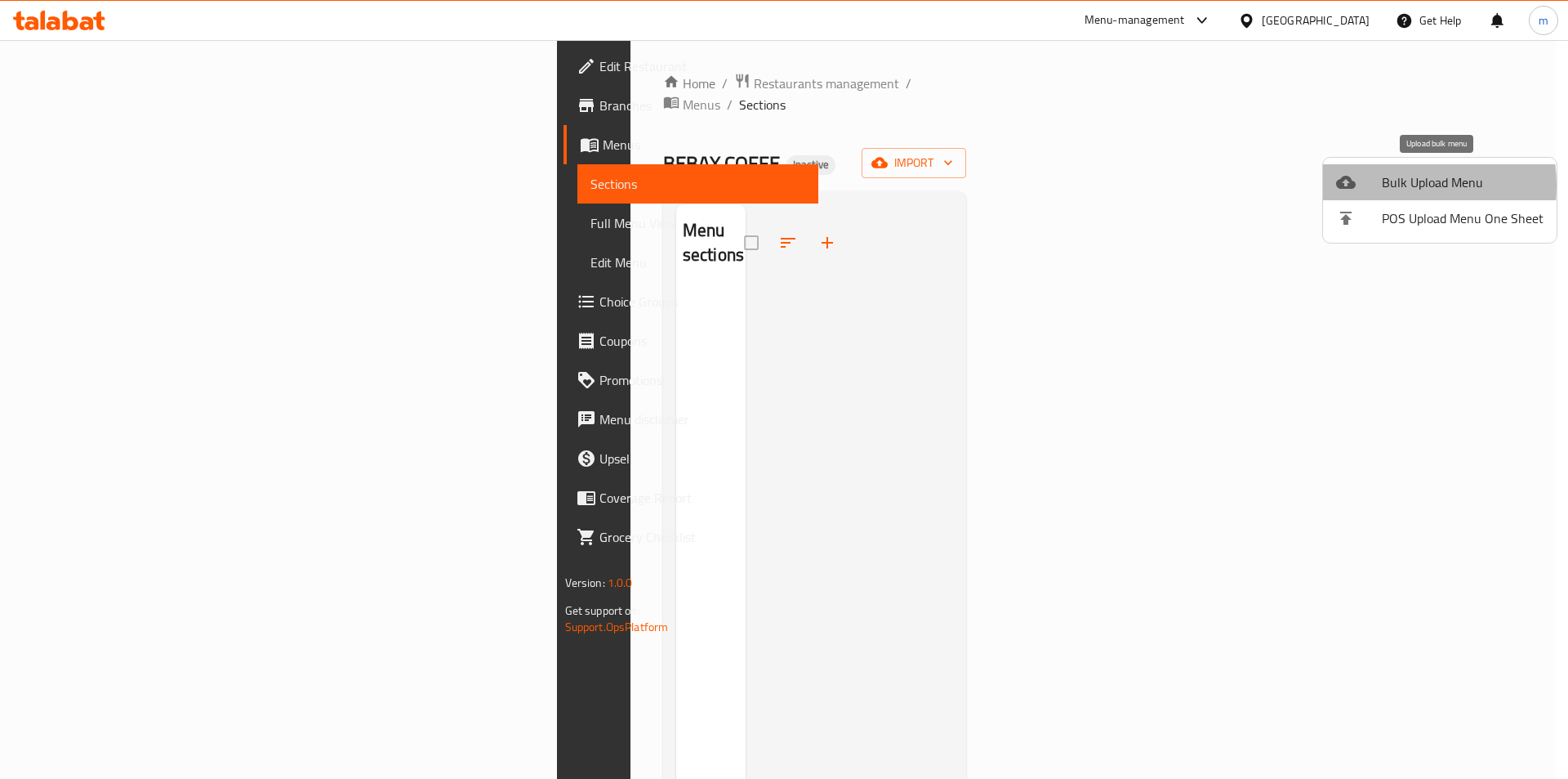
click at [1386, 186] on span "Bulk Upload Menu" at bounding box center [1463, 183] width 162 height 20
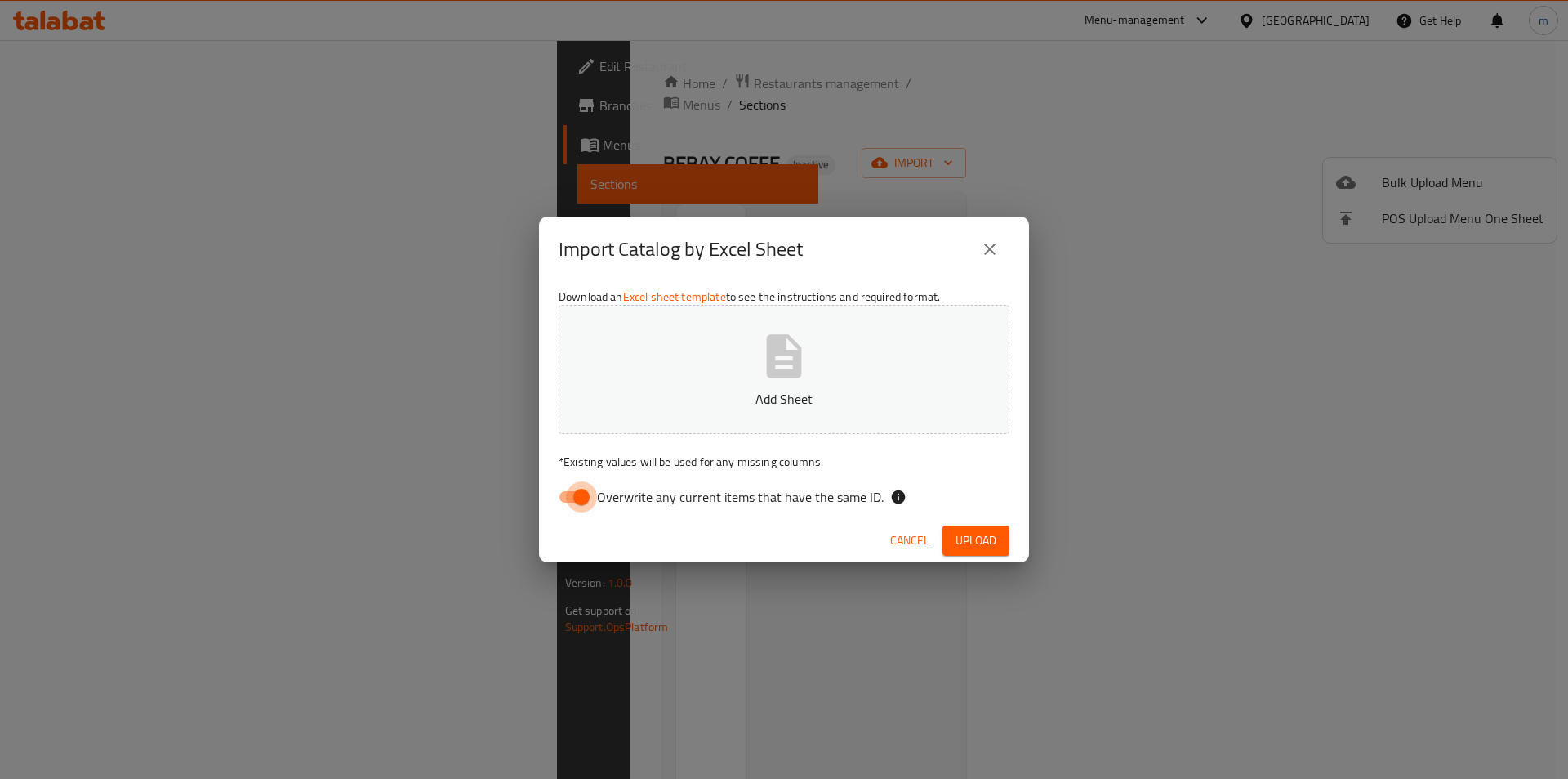
click at [561, 499] on input "Overwrite any current items that have the same ID." at bounding box center [581, 496] width 93 height 31
checkbox input "false"
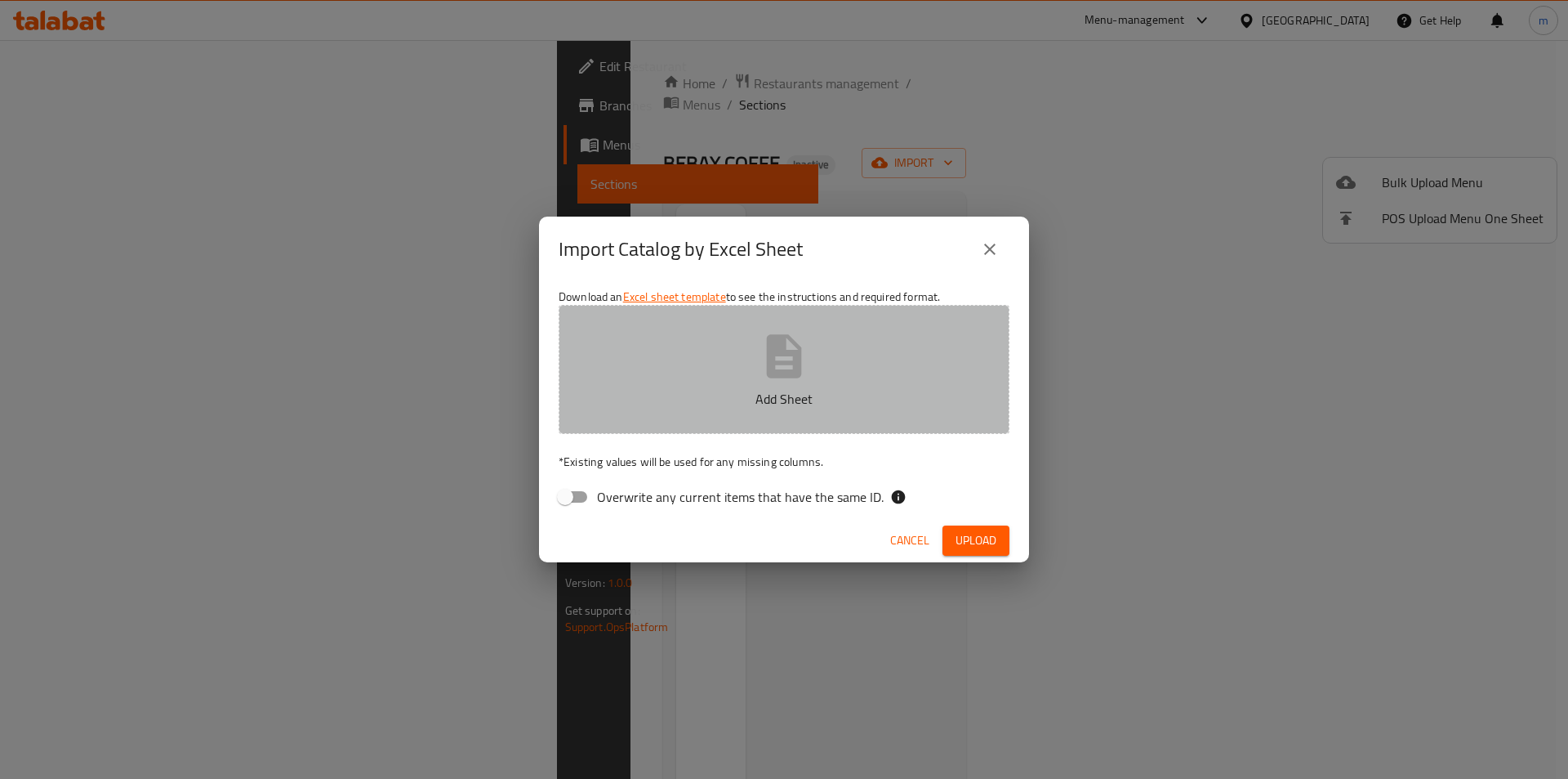
click at [781, 348] on icon "button" at bounding box center [784, 356] width 35 height 43
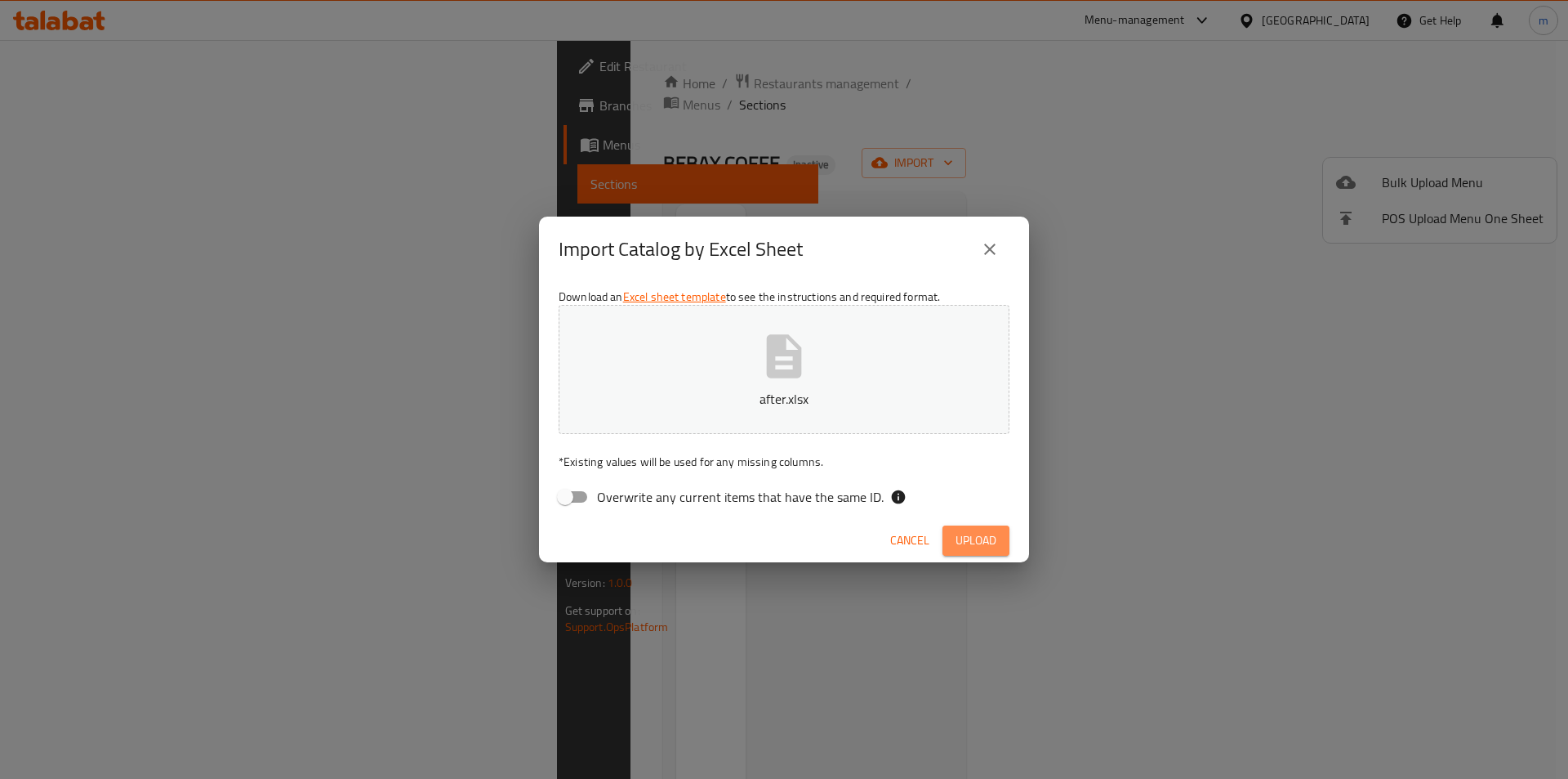
click at [981, 535] on span "Upload" at bounding box center [975, 540] width 41 height 21
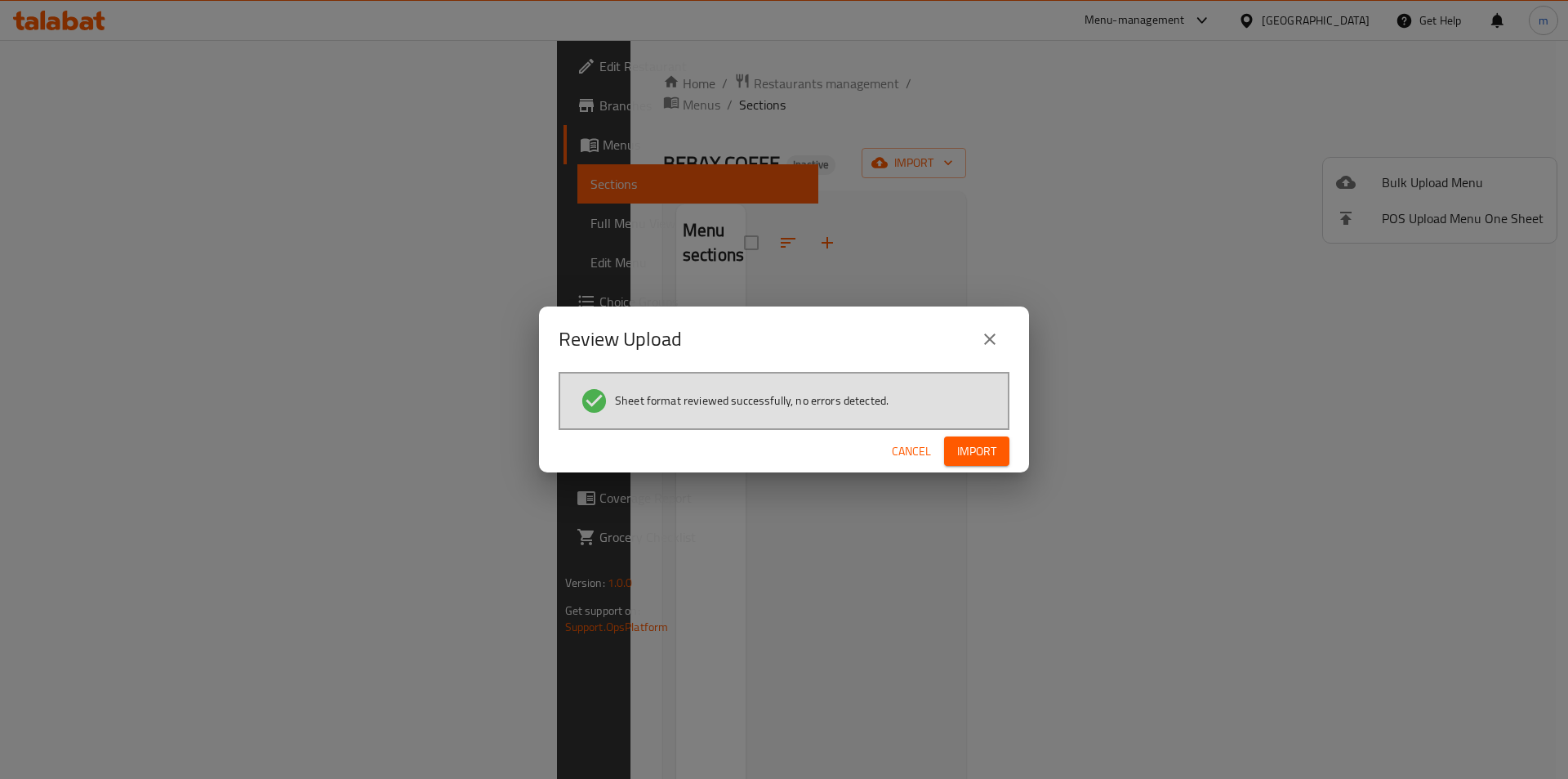
click at [980, 450] on span "Import" at bounding box center [976, 451] width 39 height 21
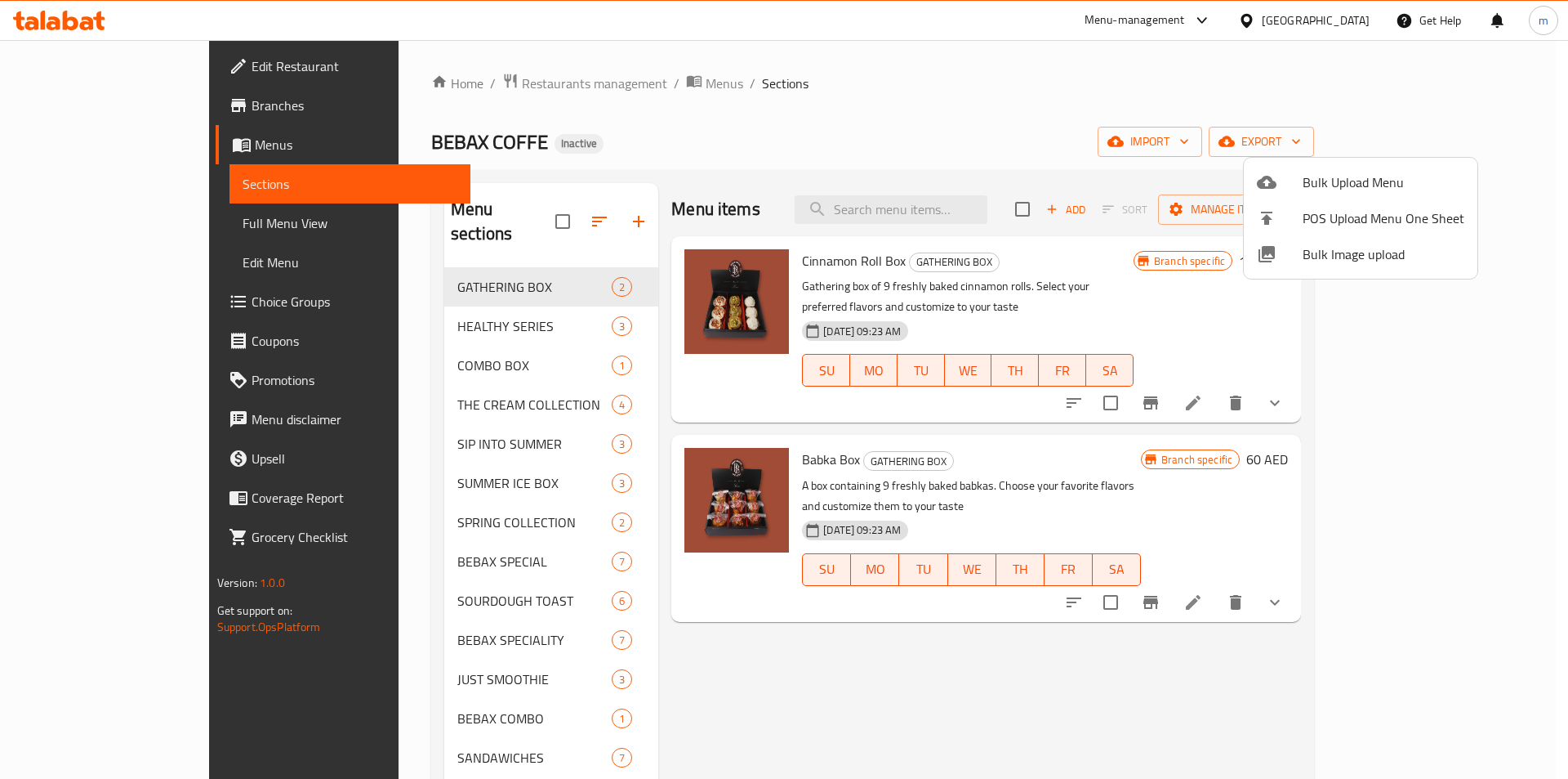
click at [99, 224] on div at bounding box center [784, 389] width 1568 height 779
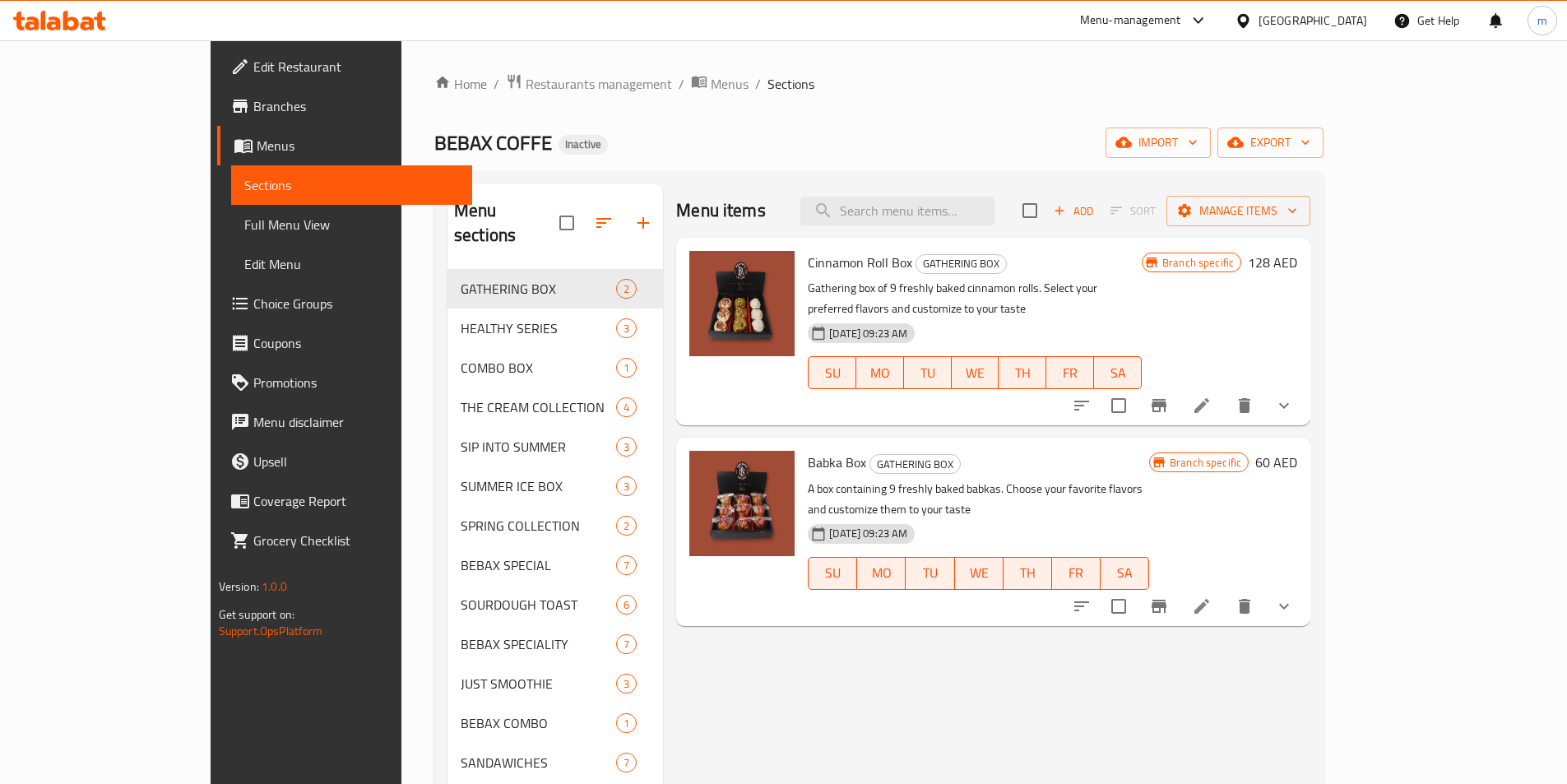
click at [245, 221] on span "Full Menu View" at bounding box center [352, 225] width 215 height 20
click at [245, 223] on span "Full Menu View" at bounding box center [352, 225] width 215 height 20
click at [245, 229] on span "Full Menu View" at bounding box center [352, 225] width 215 height 20
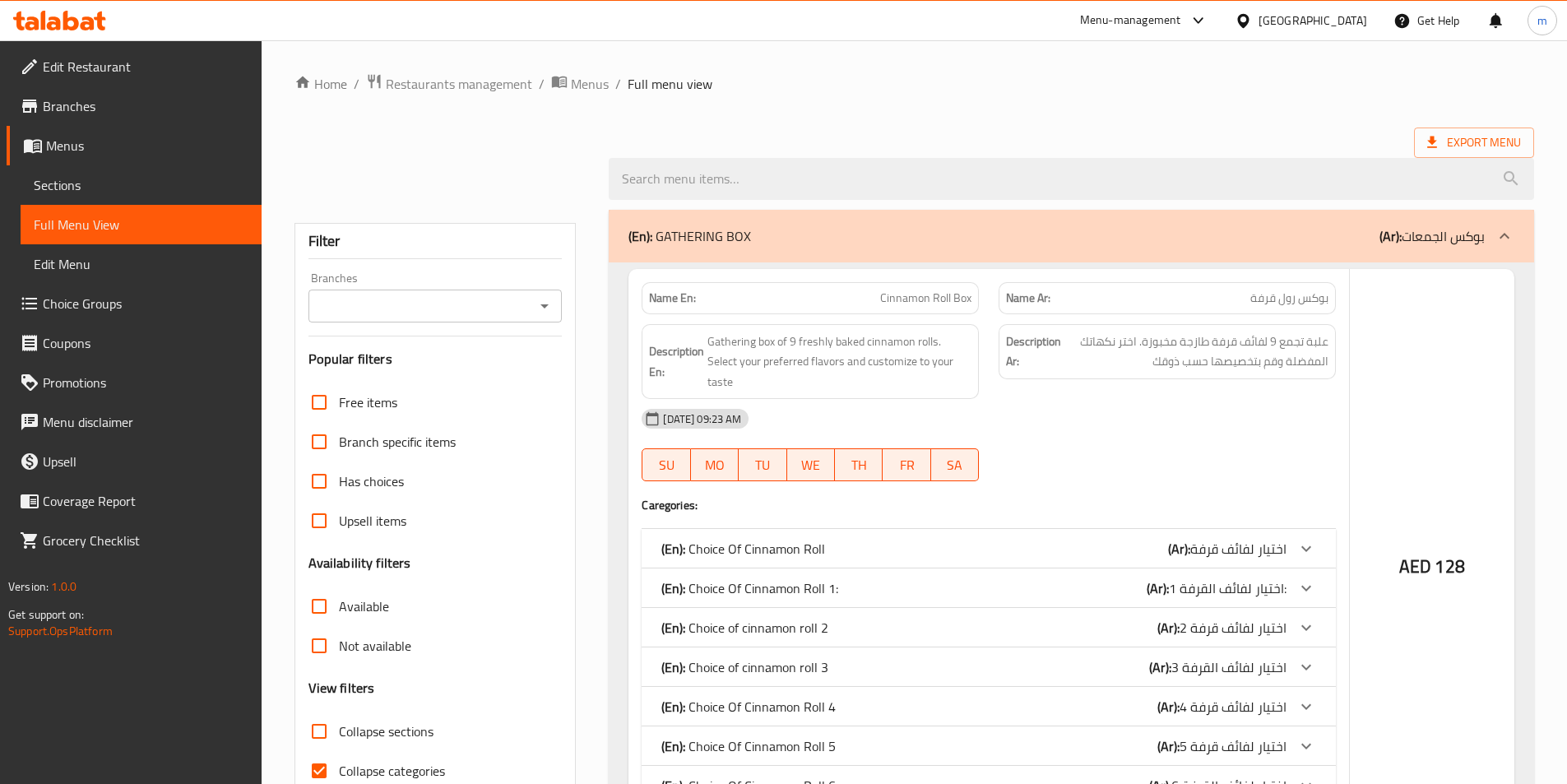
click at [74, 229] on span "Full Menu View" at bounding box center [140, 225] width 215 height 20
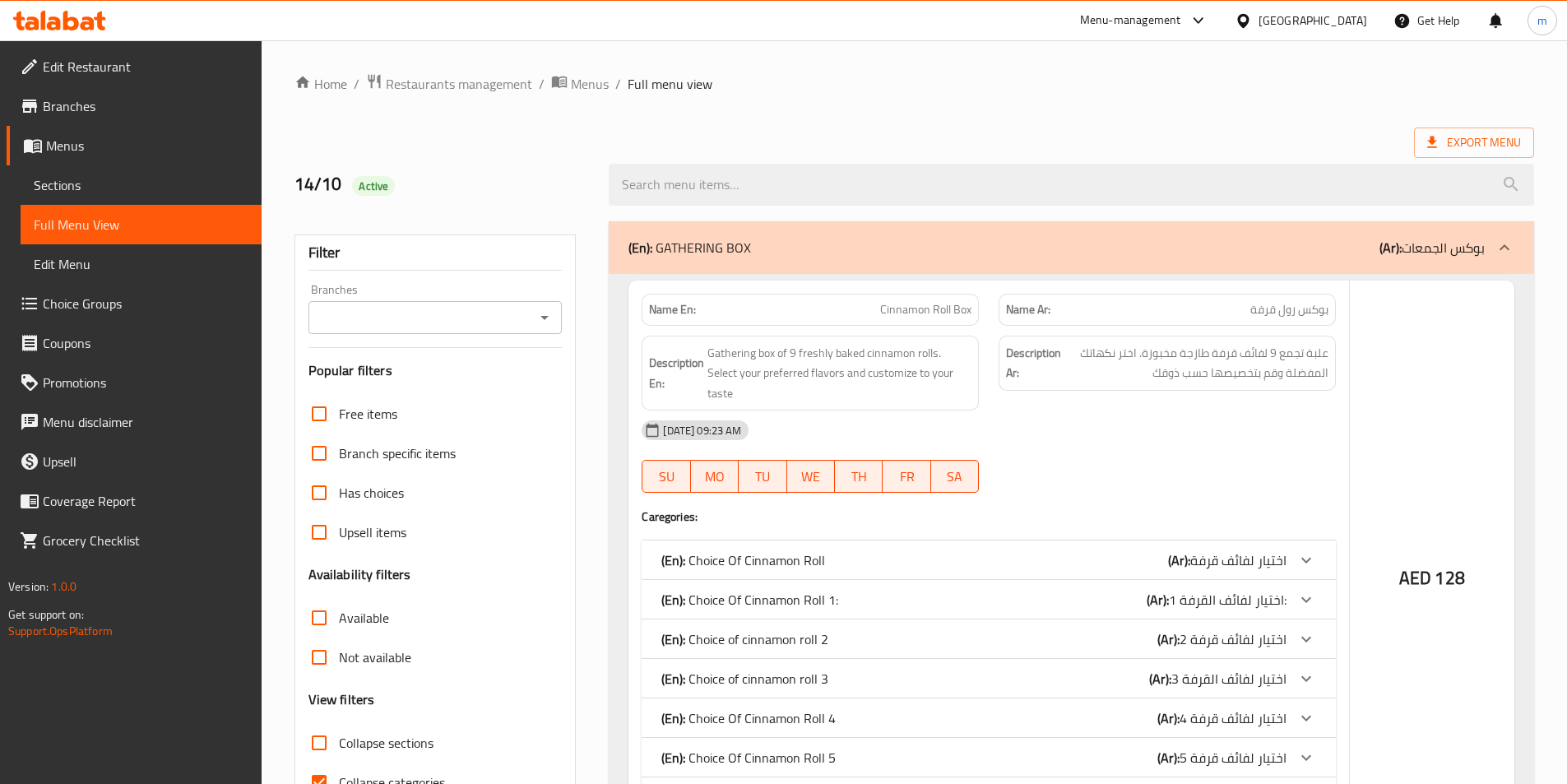
click at [539, 317] on icon "Open" at bounding box center [545, 317] width 20 height 20
click at [543, 317] on icon "Open" at bounding box center [545, 317] width 8 height 4
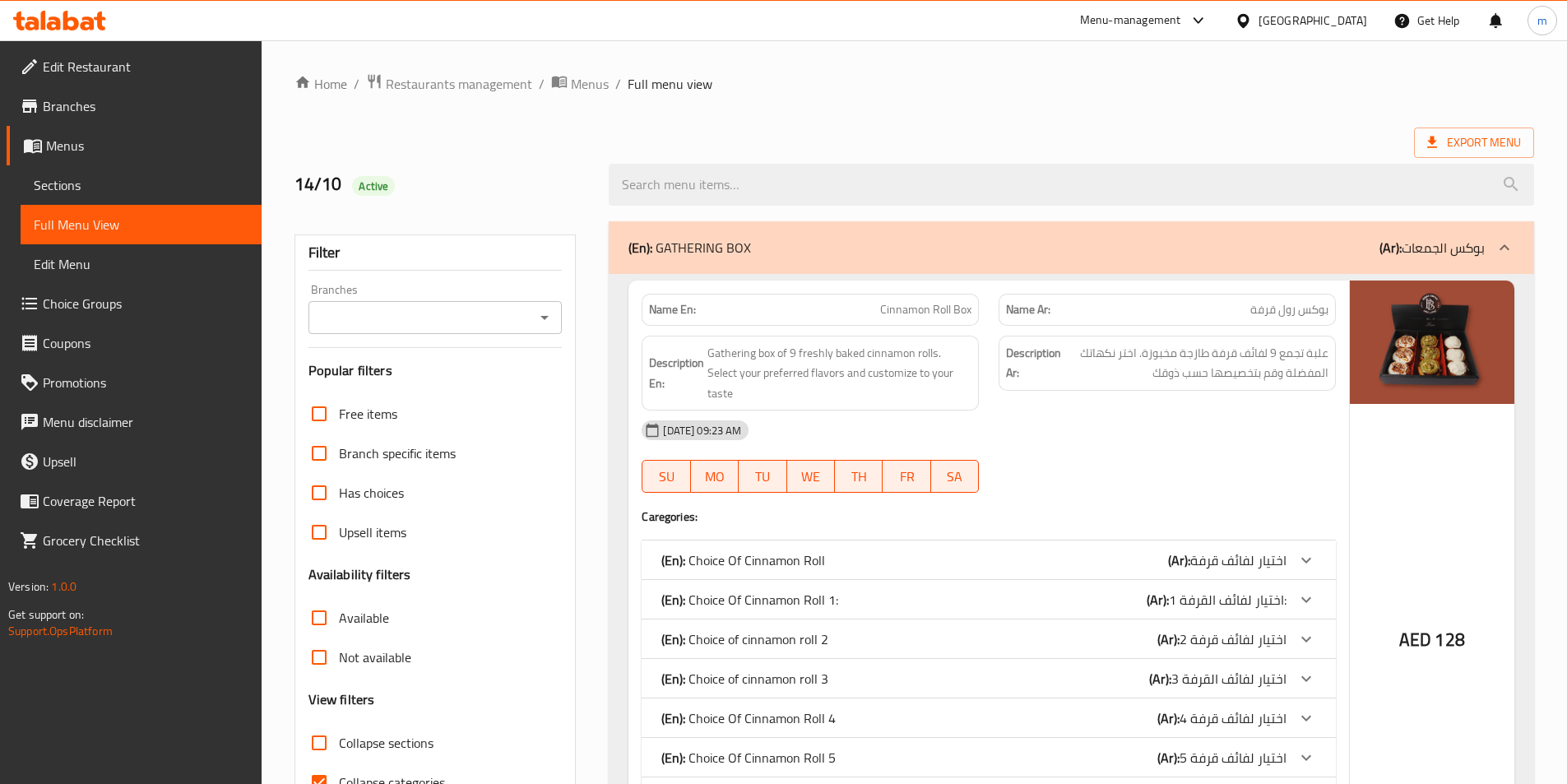
click at [492, 324] on input "Branches" at bounding box center [422, 317] width 217 height 23
click at [540, 311] on icon "Open" at bounding box center [545, 317] width 20 height 20
click at [324, 287] on div "Branches Branches" at bounding box center [435, 309] width 254 height 50
click at [322, 762] on input "Collapse categories" at bounding box center [319, 781] width 39 height 39
checkbox input "false"
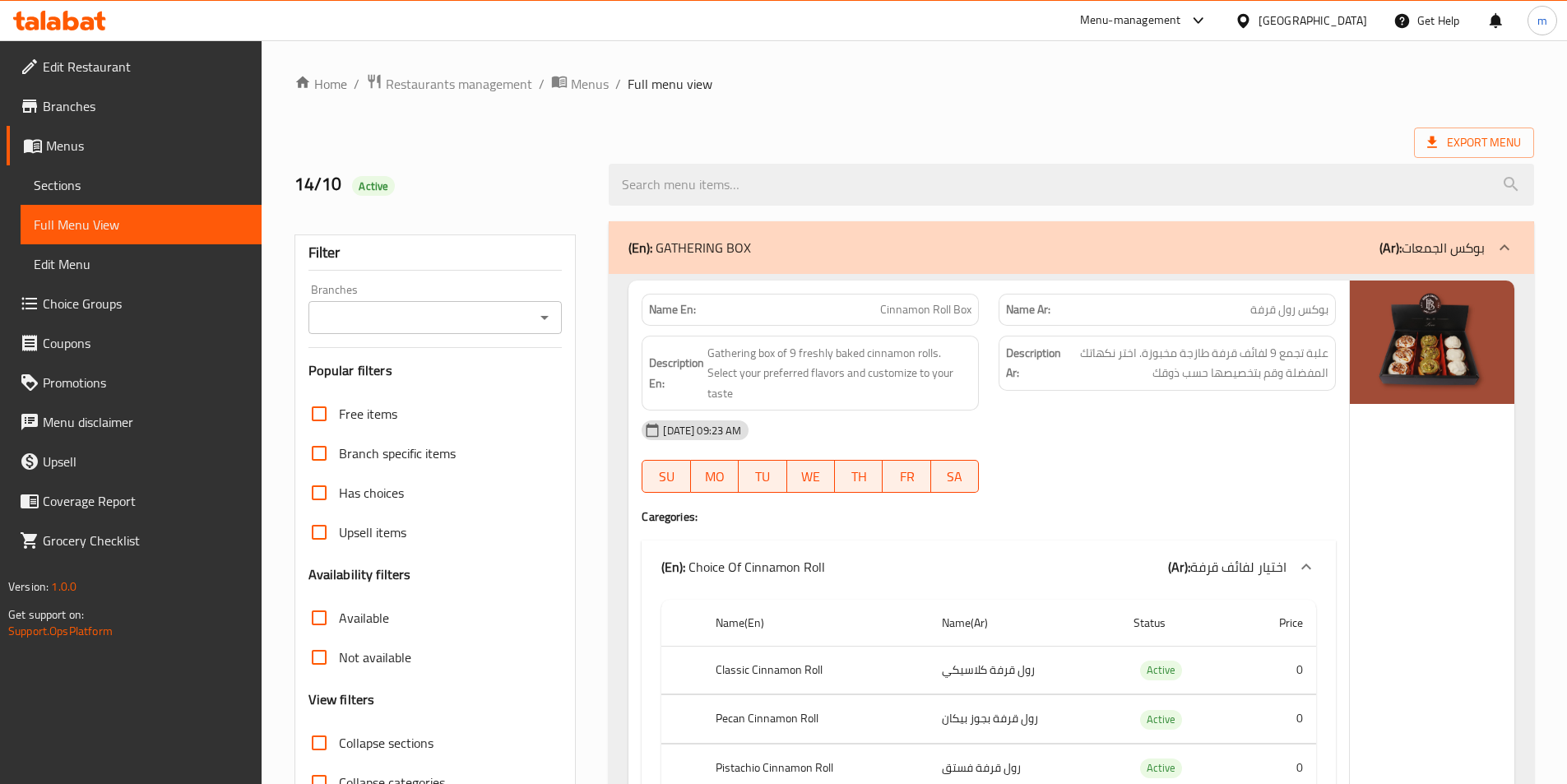
click at [553, 307] on icon "Open" at bounding box center [545, 317] width 20 height 20
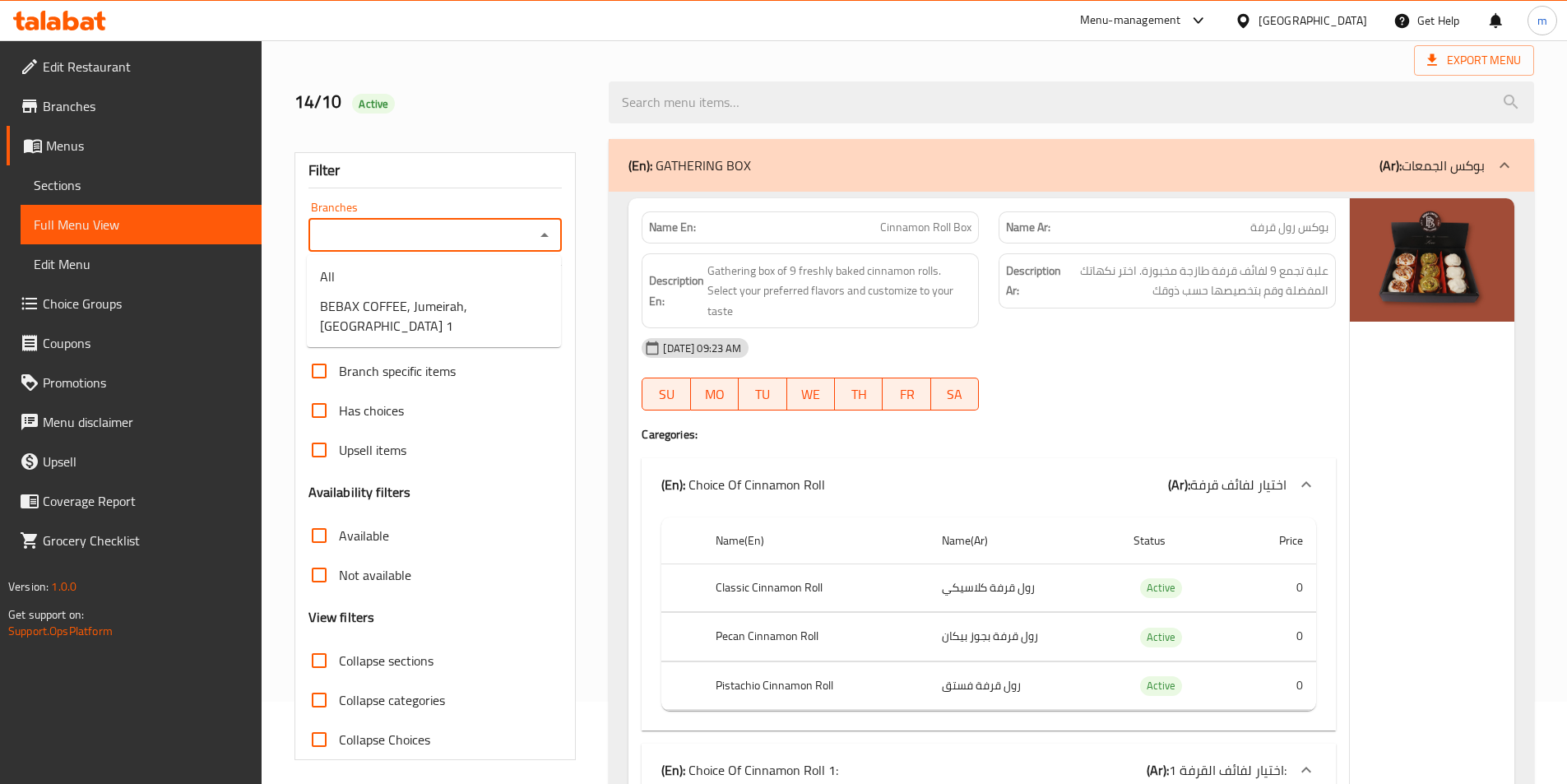
click at [446, 308] on span "BEBAX COFFEE, Jumeirah,[GEOGRAPHIC_DATA] 1" at bounding box center [434, 316] width 228 height 39
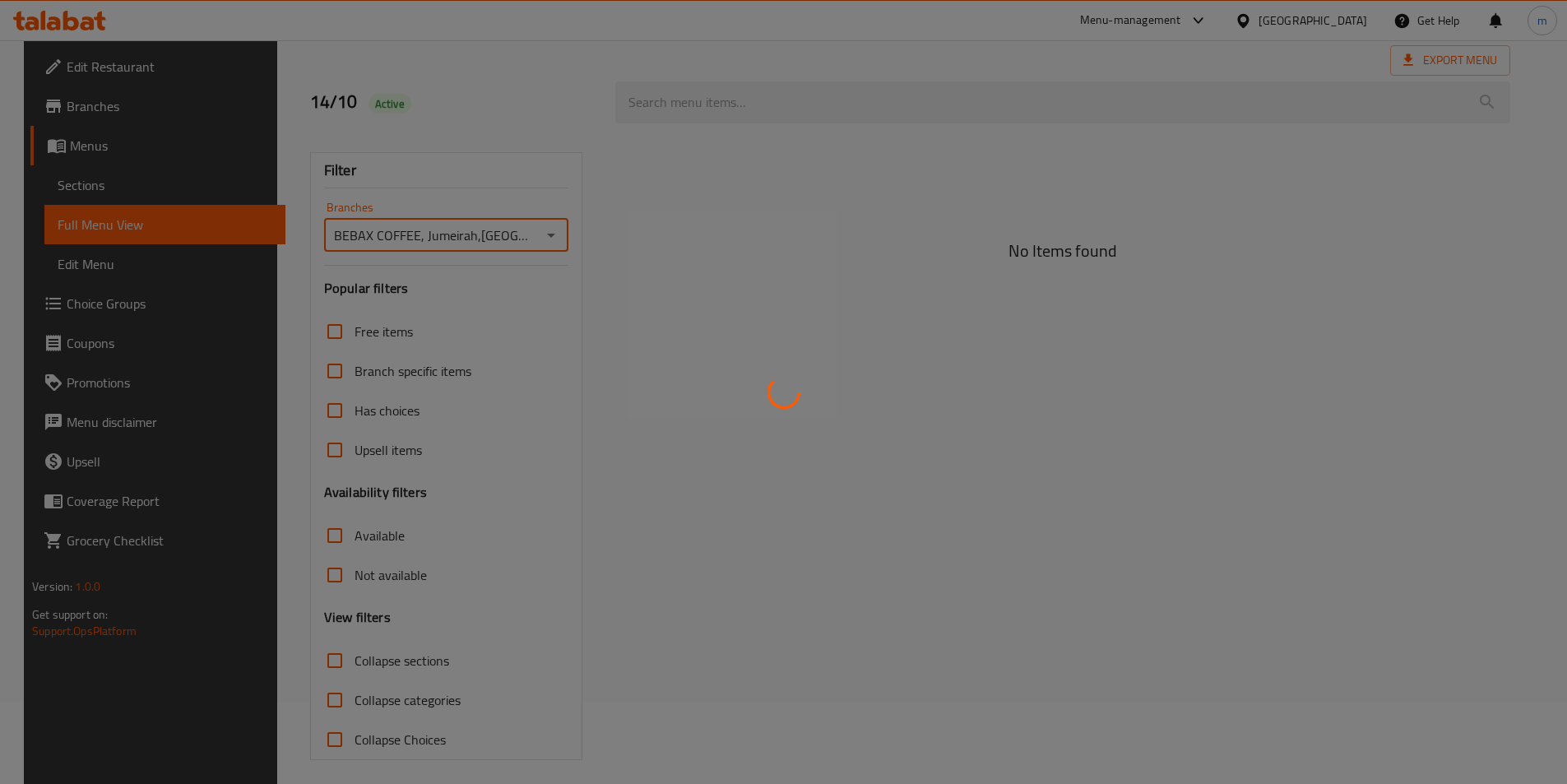
type input "BEBAX COFFEE, Jumeirah,[GEOGRAPHIC_DATA] 1"
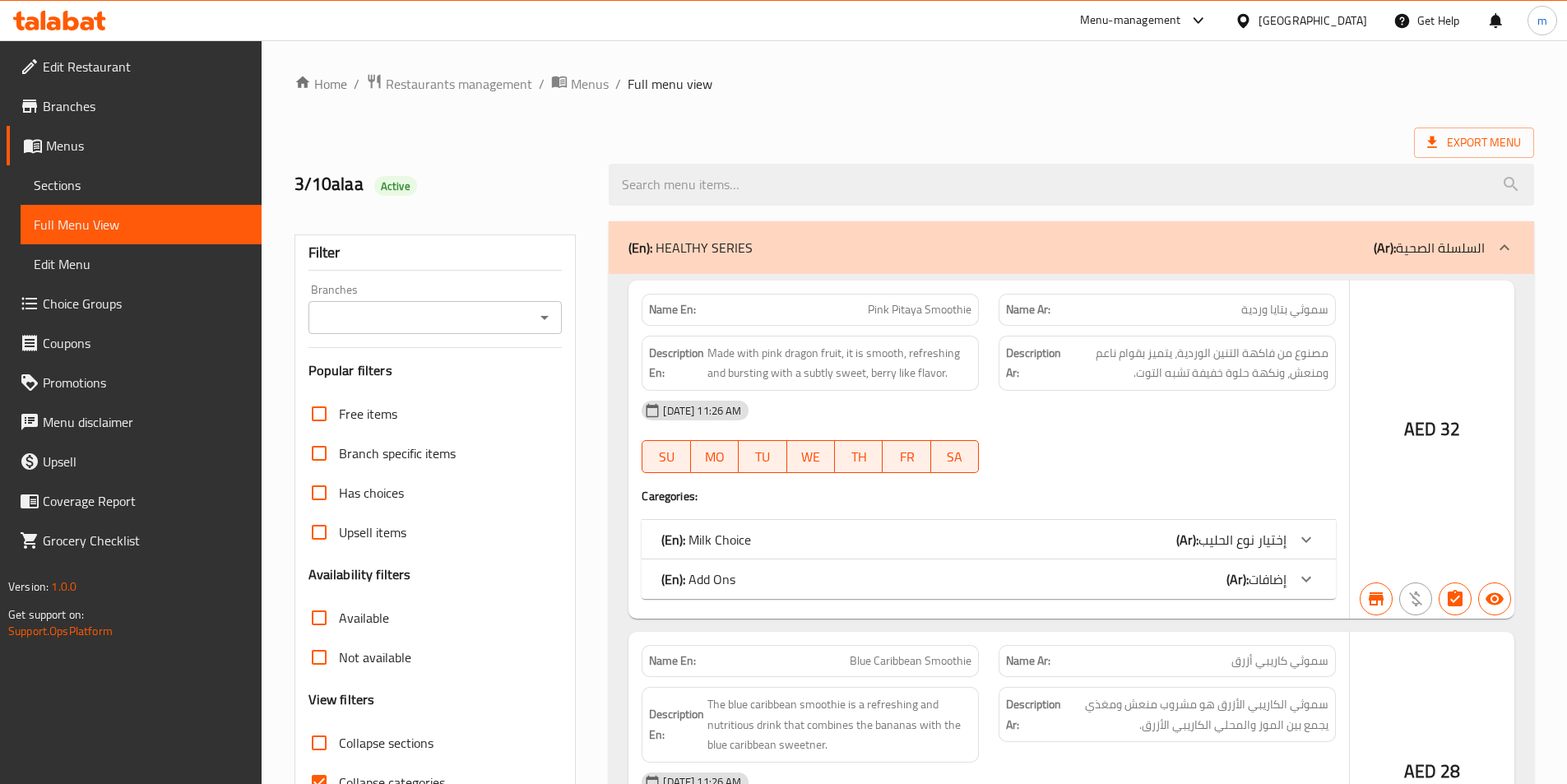
click at [79, 106] on span "Branches" at bounding box center [145, 106] width 205 height 20
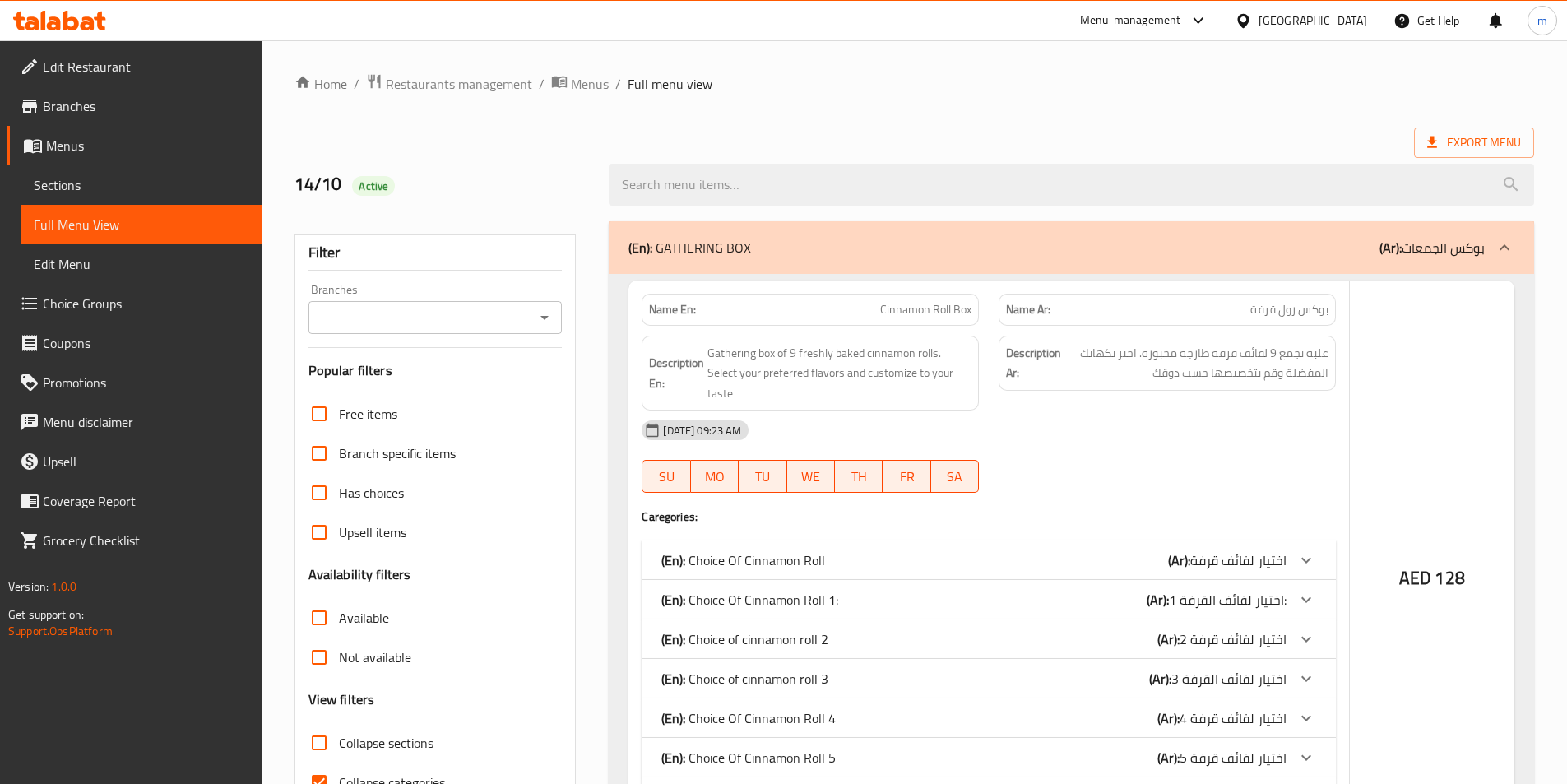
click at [317, 620] on input "Available" at bounding box center [319, 617] width 39 height 39
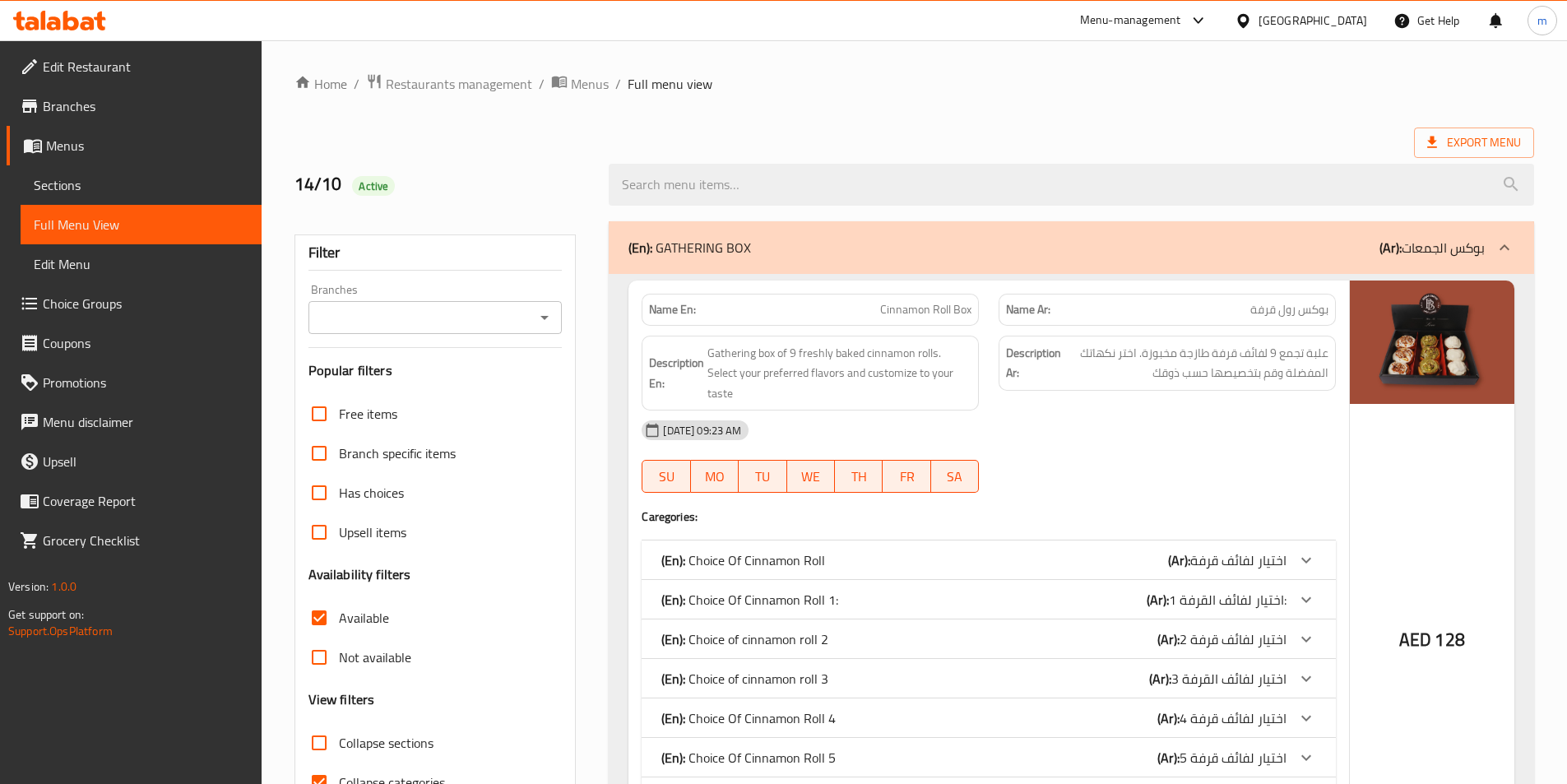
scroll to position [164, 0]
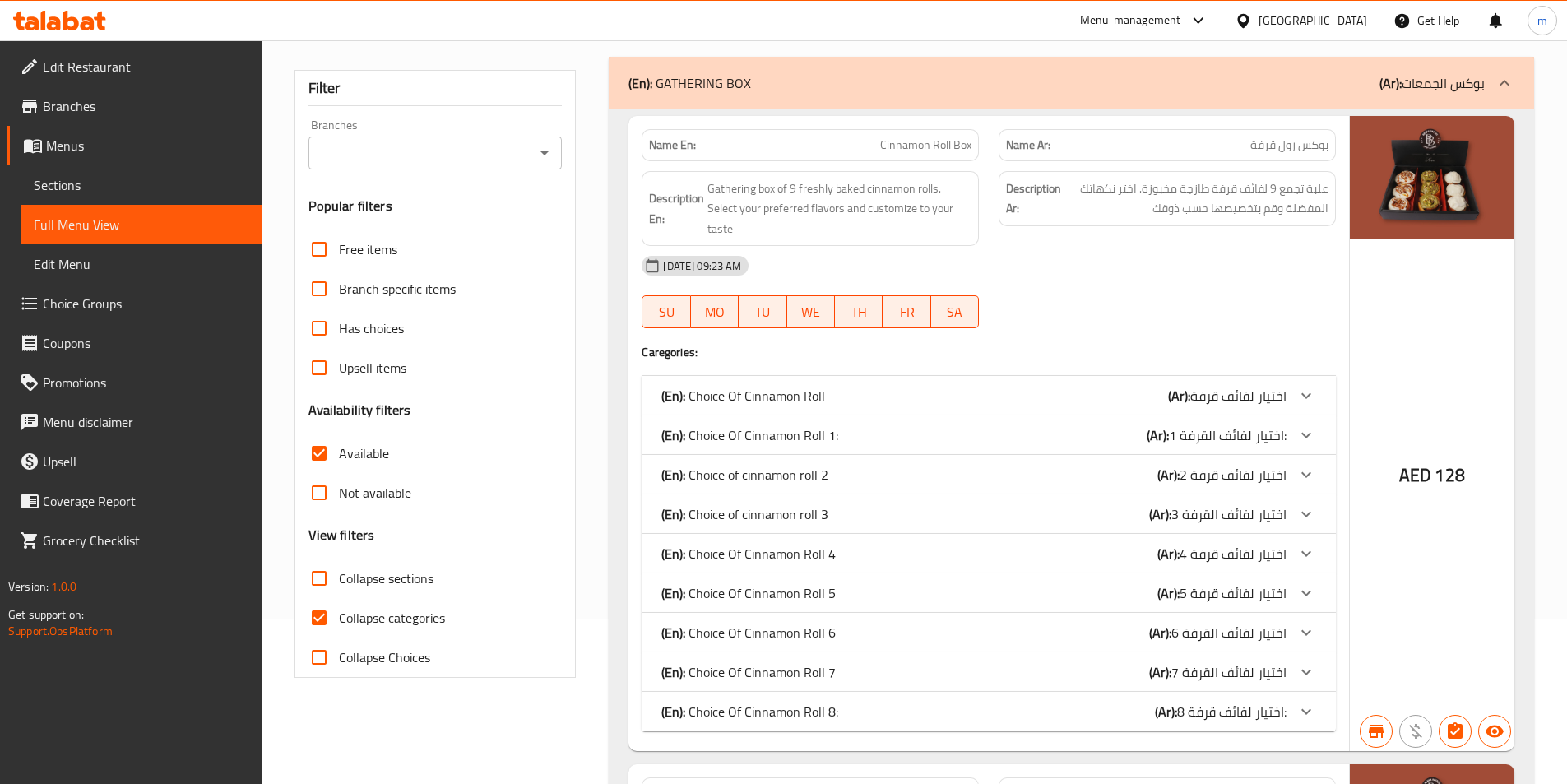
click at [315, 451] on input "Available" at bounding box center [319, 453] width 39 height 39
checkbox input "false"
click at [324, 618] on input "Collapse categories" at bounding box center [319, 617] width 39 height 39
checkbox input "false"
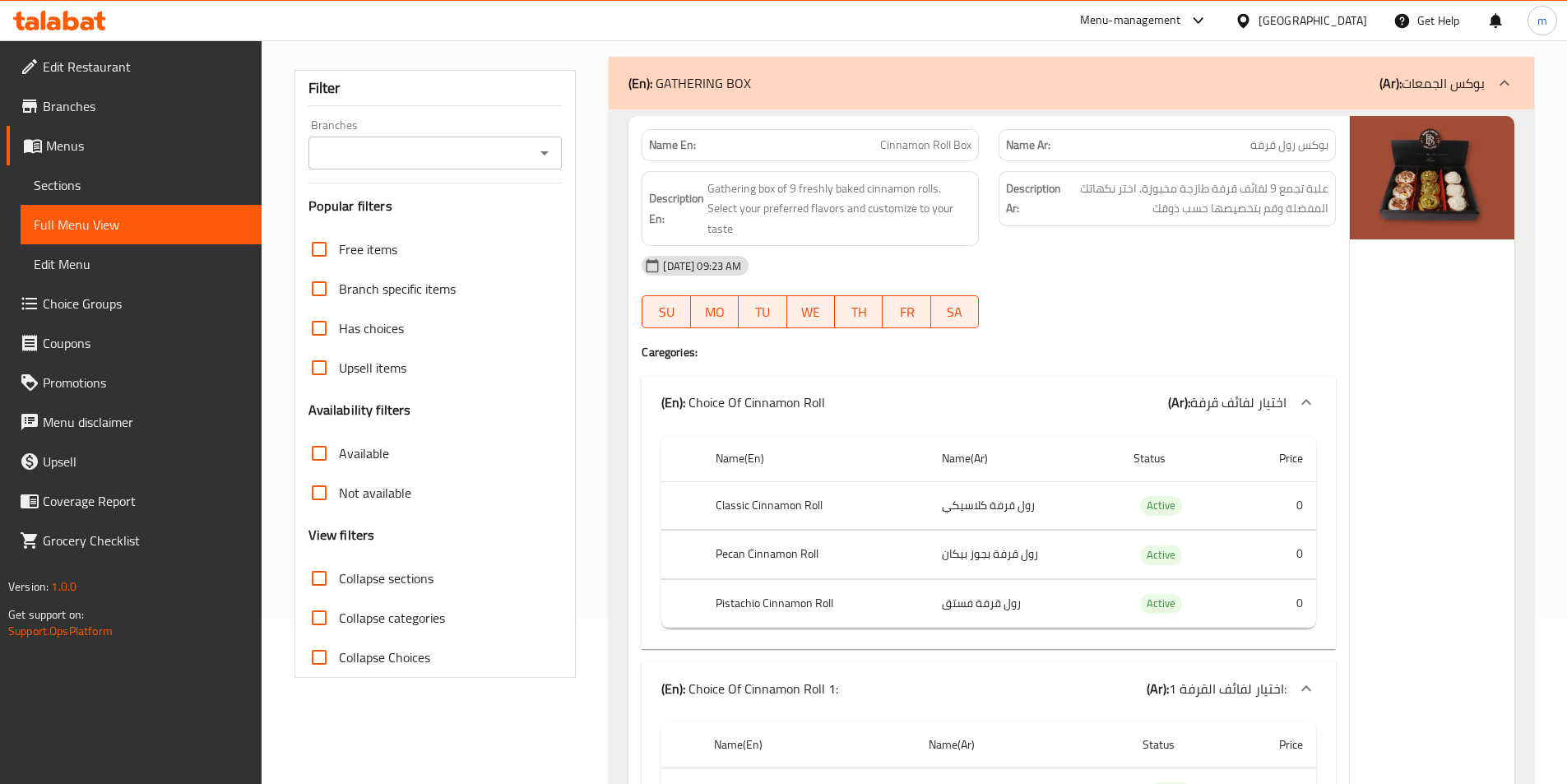
scroll to position [83, 0]
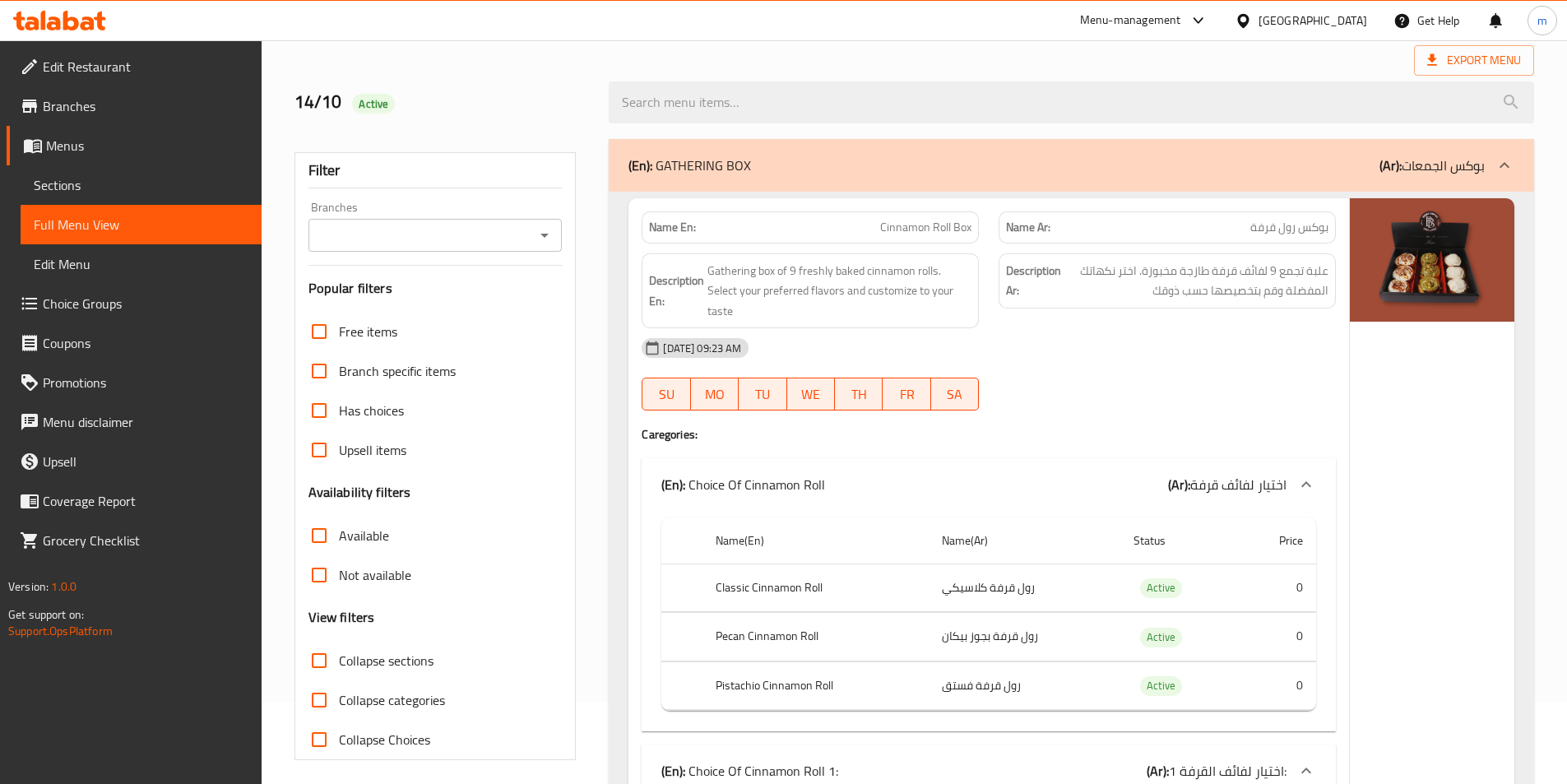
click at [318, 534] on input "Available" at bounding box center [319, 535] width 39 height 39
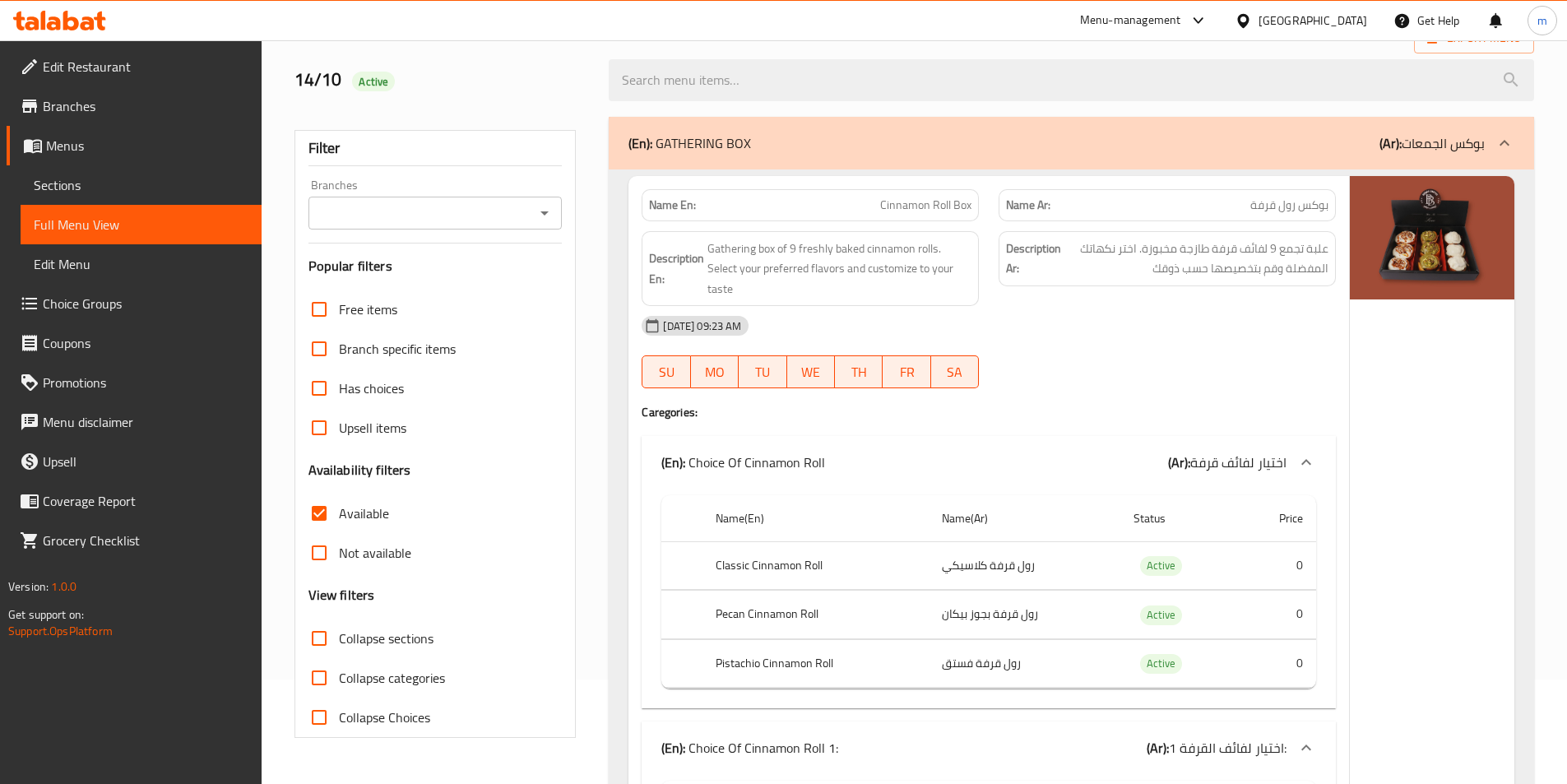
scroll to position [247, 0]
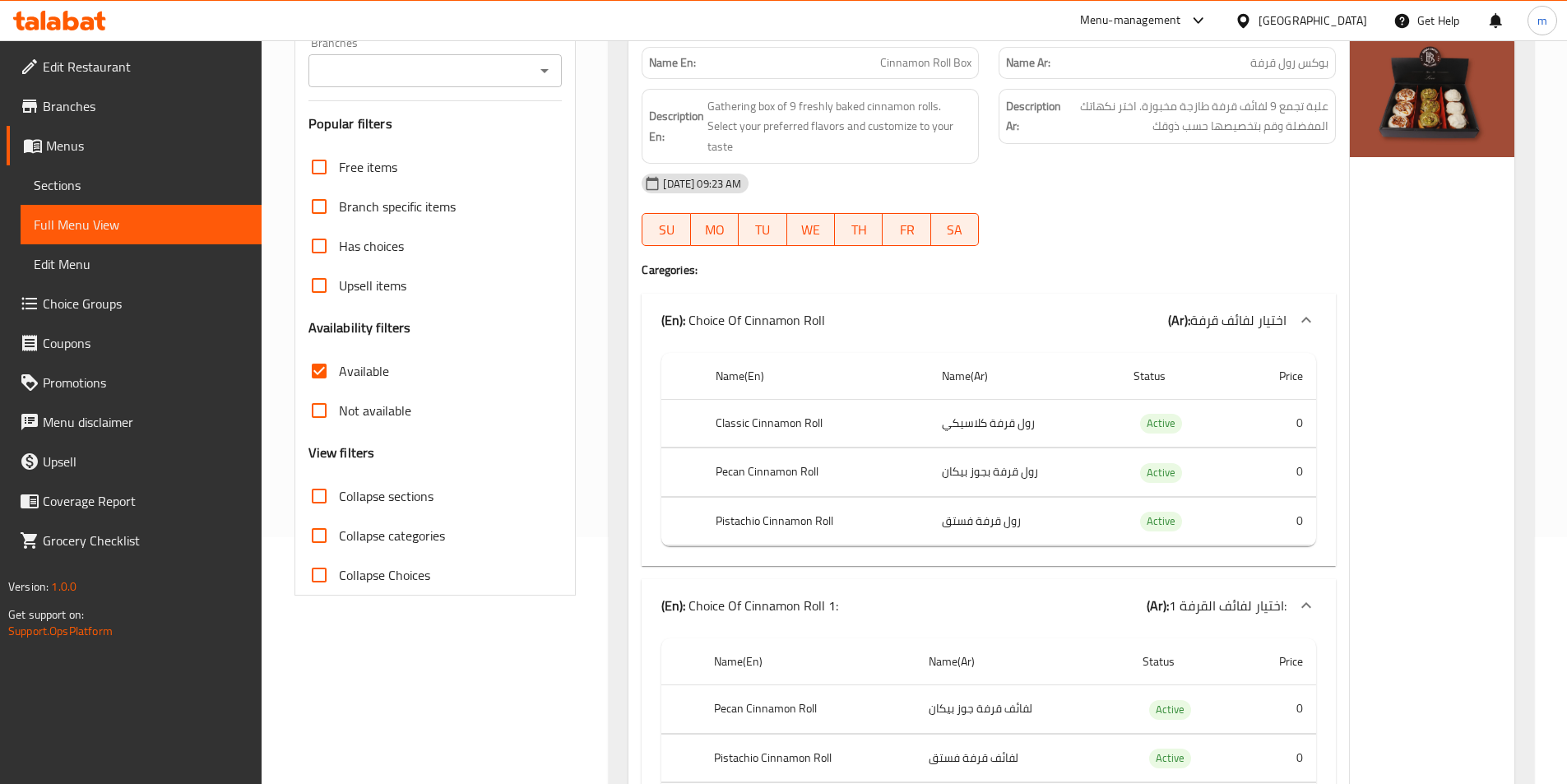
click at [322, 370] on input "Available" at bounding box center [319, 371] width 39 height 39
checkbox input "false"
click at [490, 83] on input "Branches" at bounding box center [422, 71] width 217 height 23
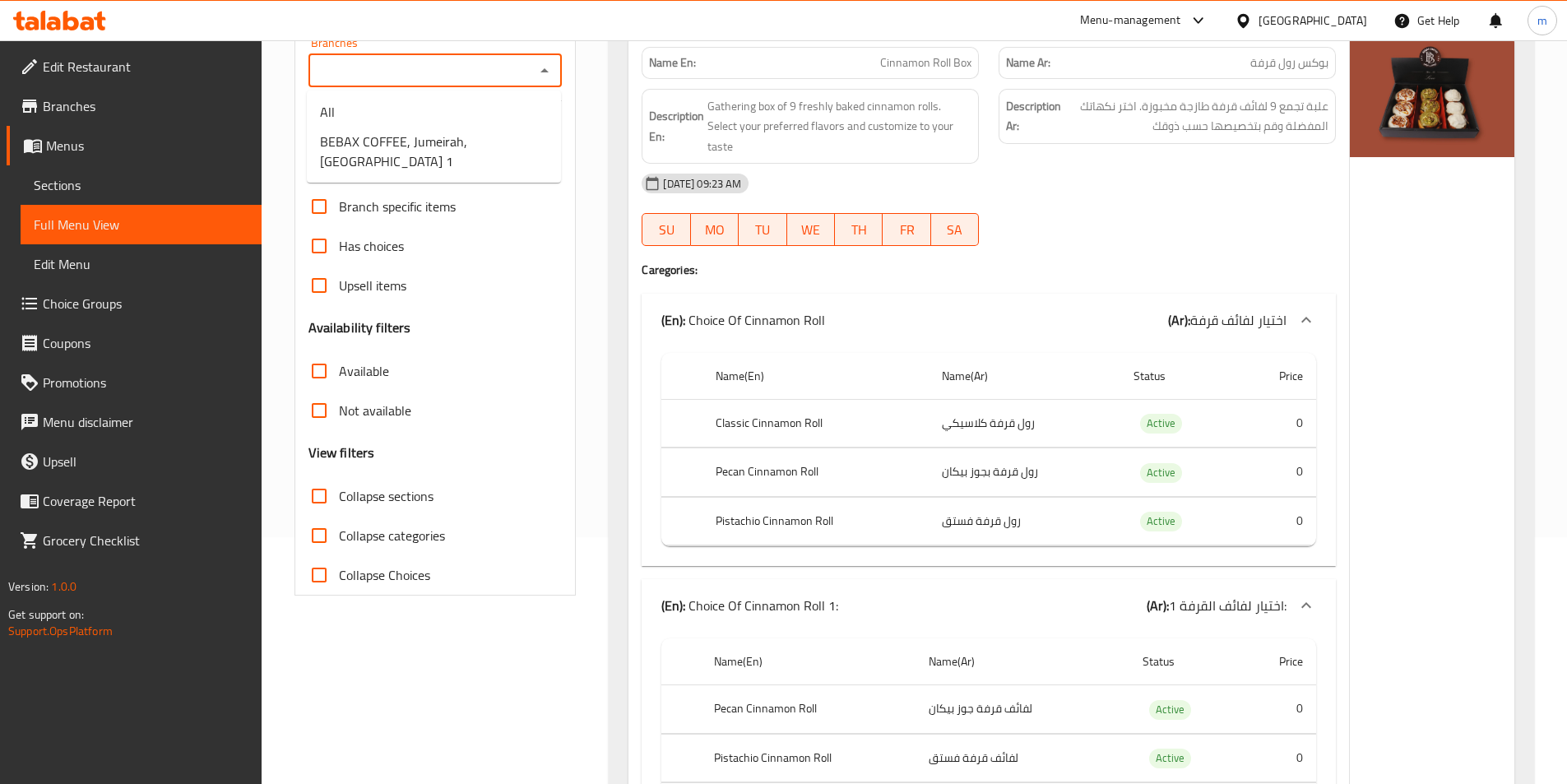
click at [439, 171] on span "BEBAX COFFEE, Jumeirah,[GEOGRAPHIC_DATA] 1" at bounding box center [434, 151] width 228 height 39
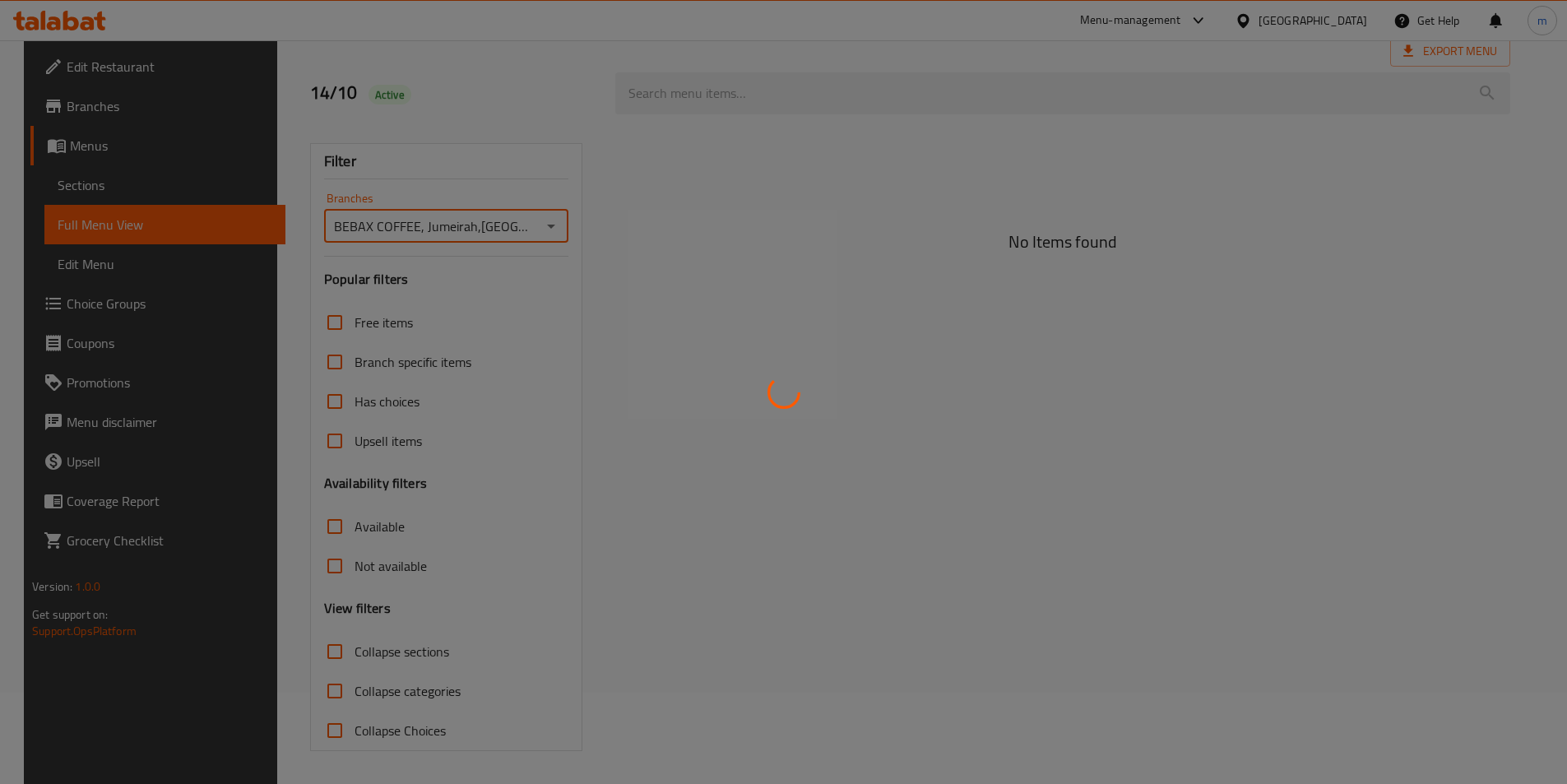
type input "BEBAX COFFEE, Jumeirah,[GEOGRAPHIC_DATA] 1"
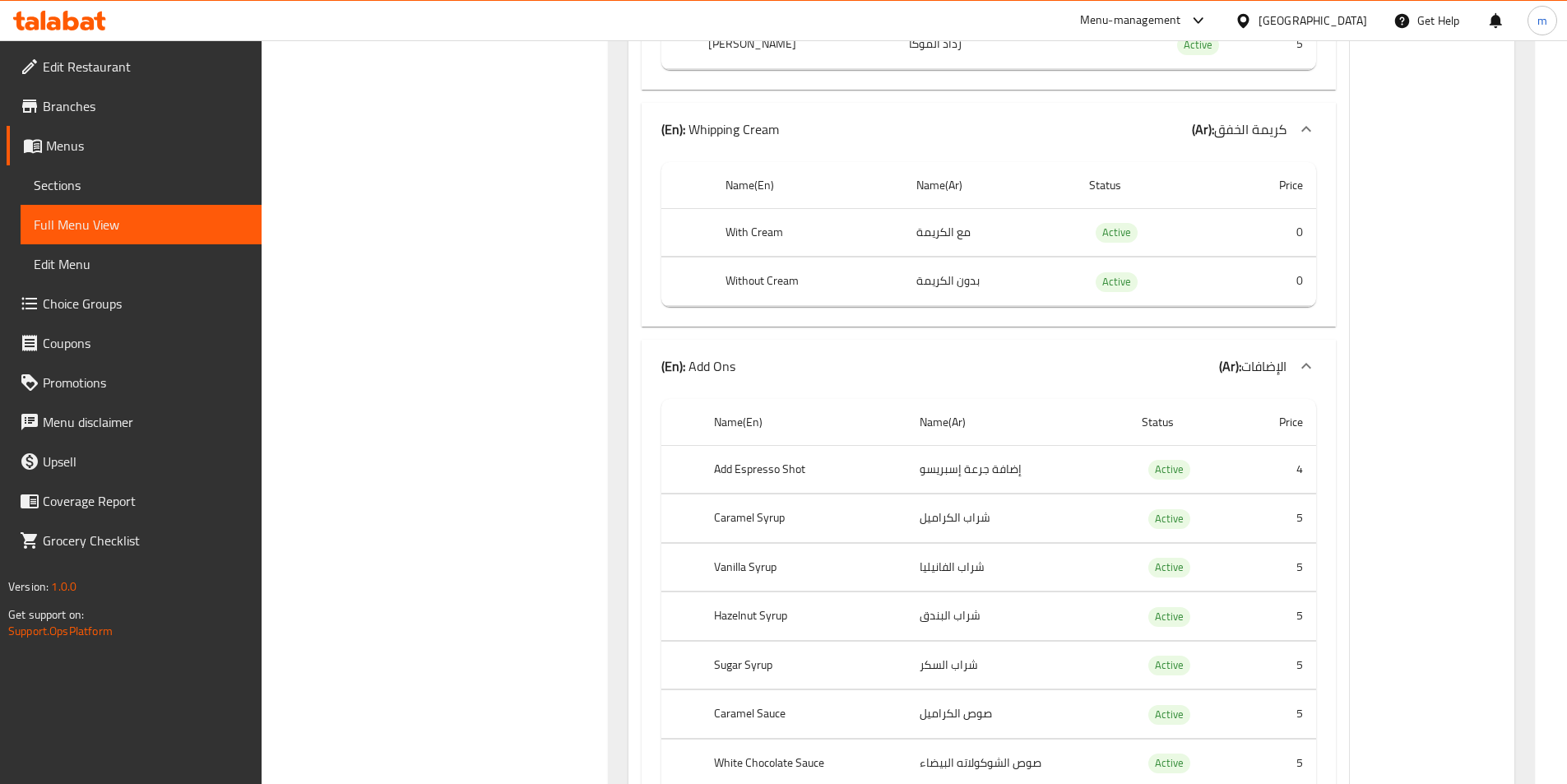
scroll to position [182643, 0]
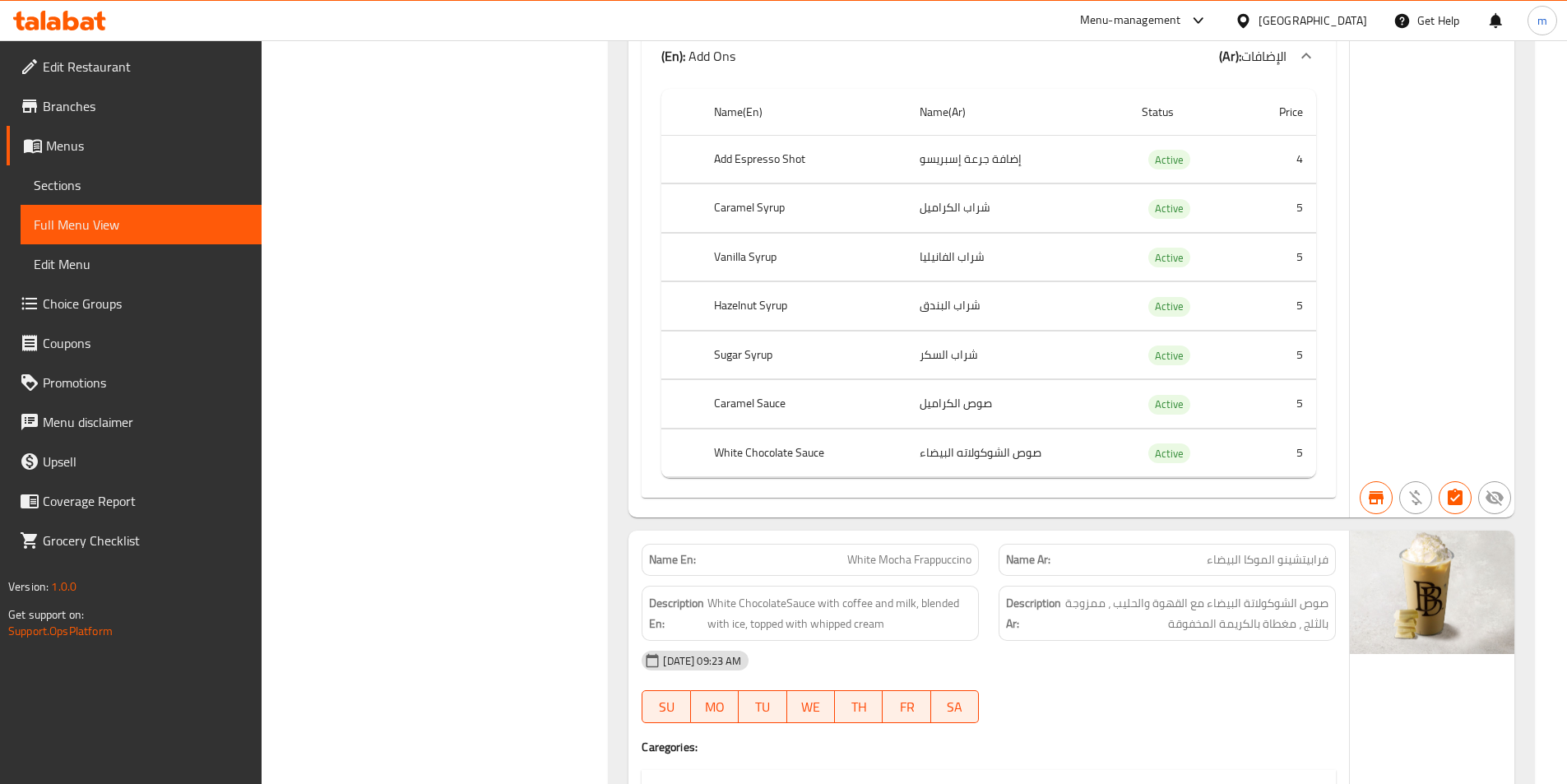
scroll to position [167428, 0]
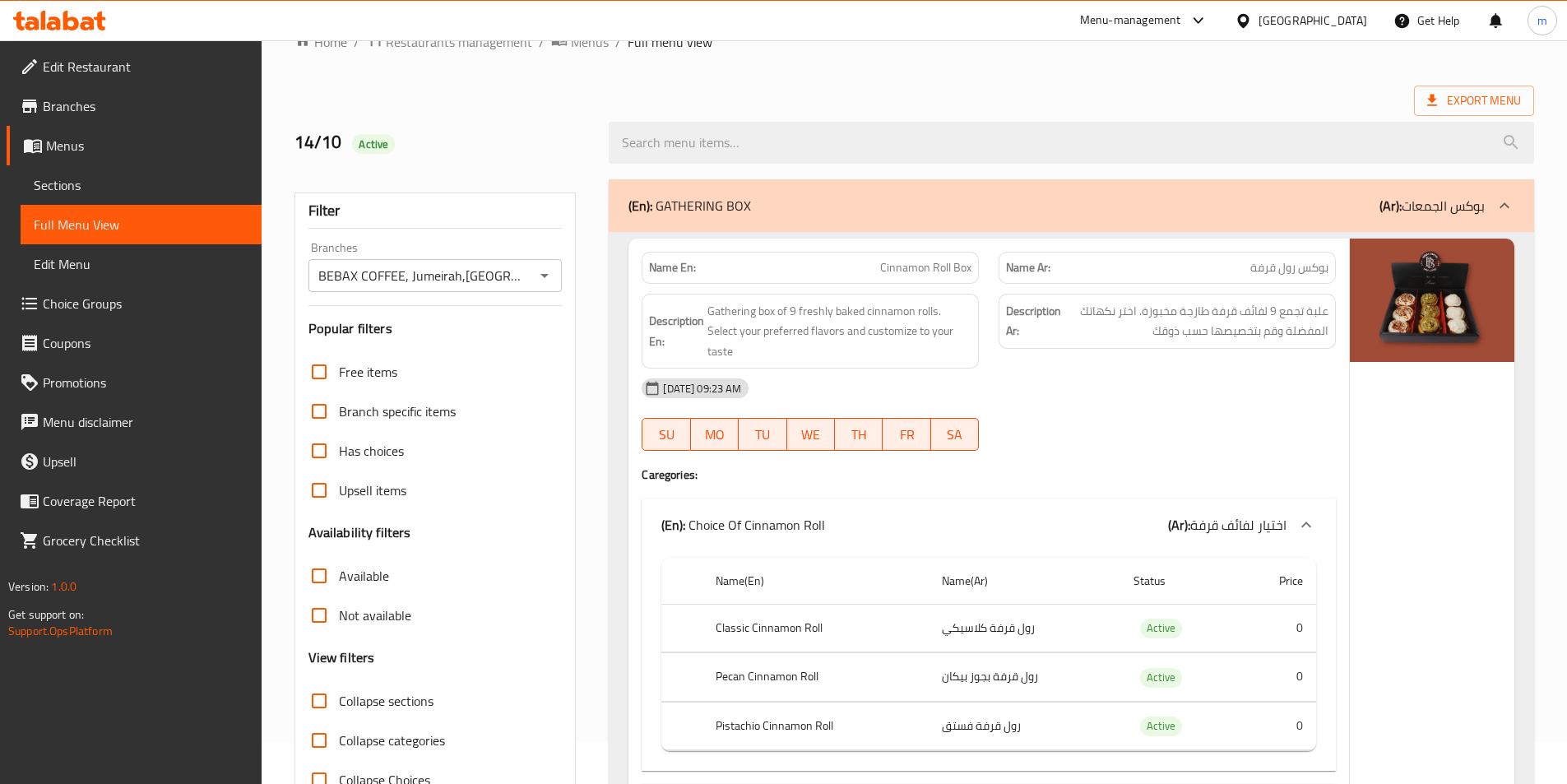
scroll to position [0, 0]
